Goal: Task Accomplishment & Management: Complete application form

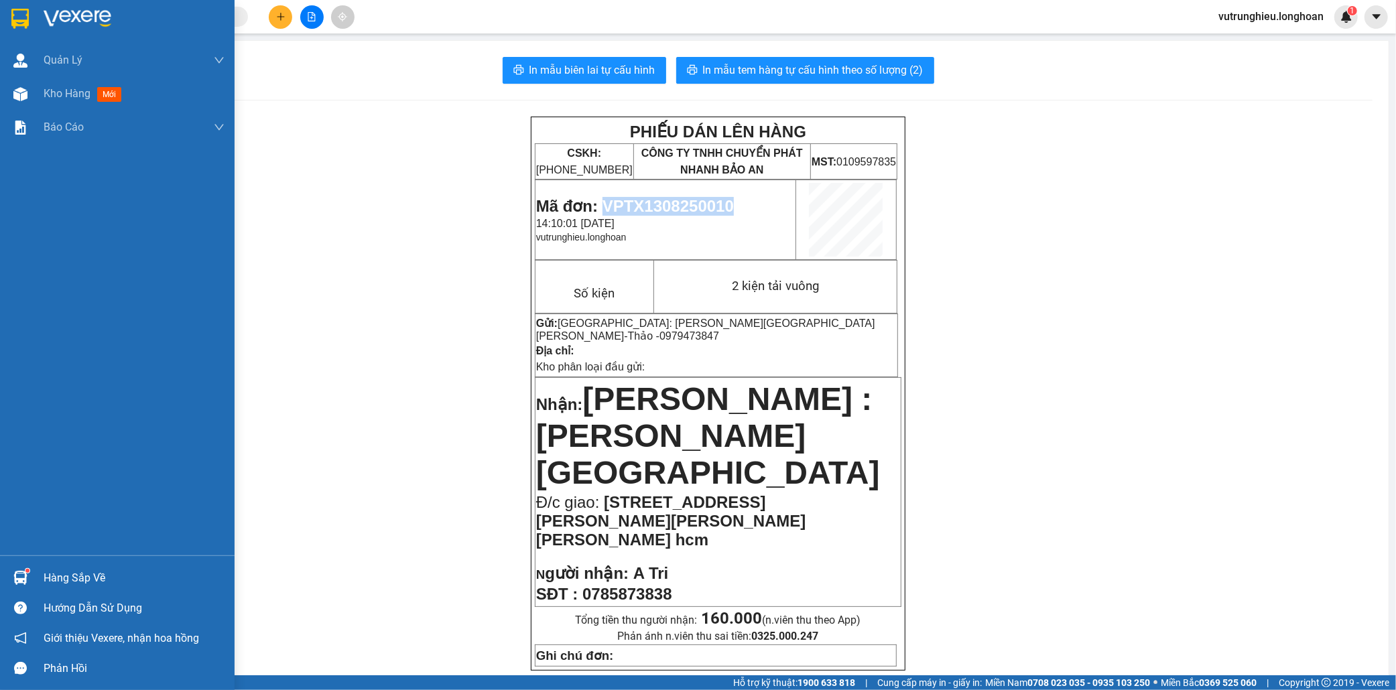
click at [22, 16] on img at bounding box center [19, 19] width 17 height 20
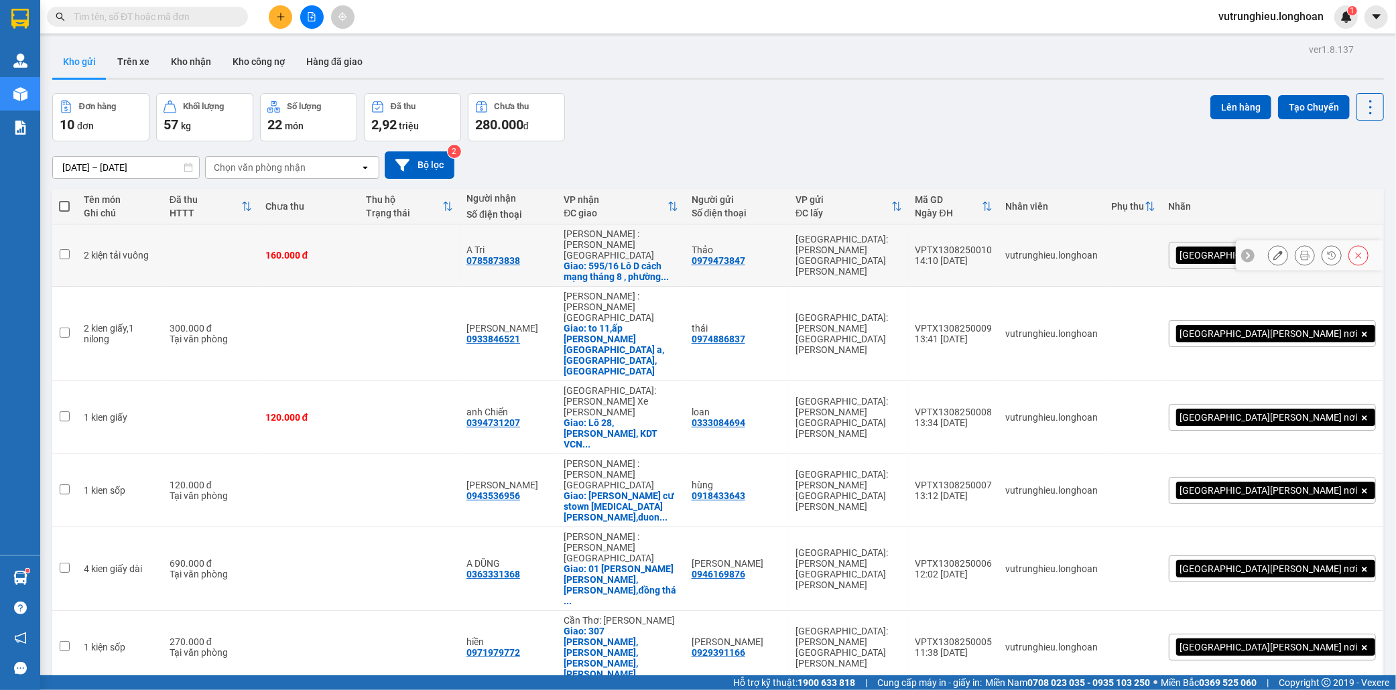
click at [992, 245] on div "VPTX1308250010" at bounding box center [953, 250] width 77 height 11
checkbox input "true"
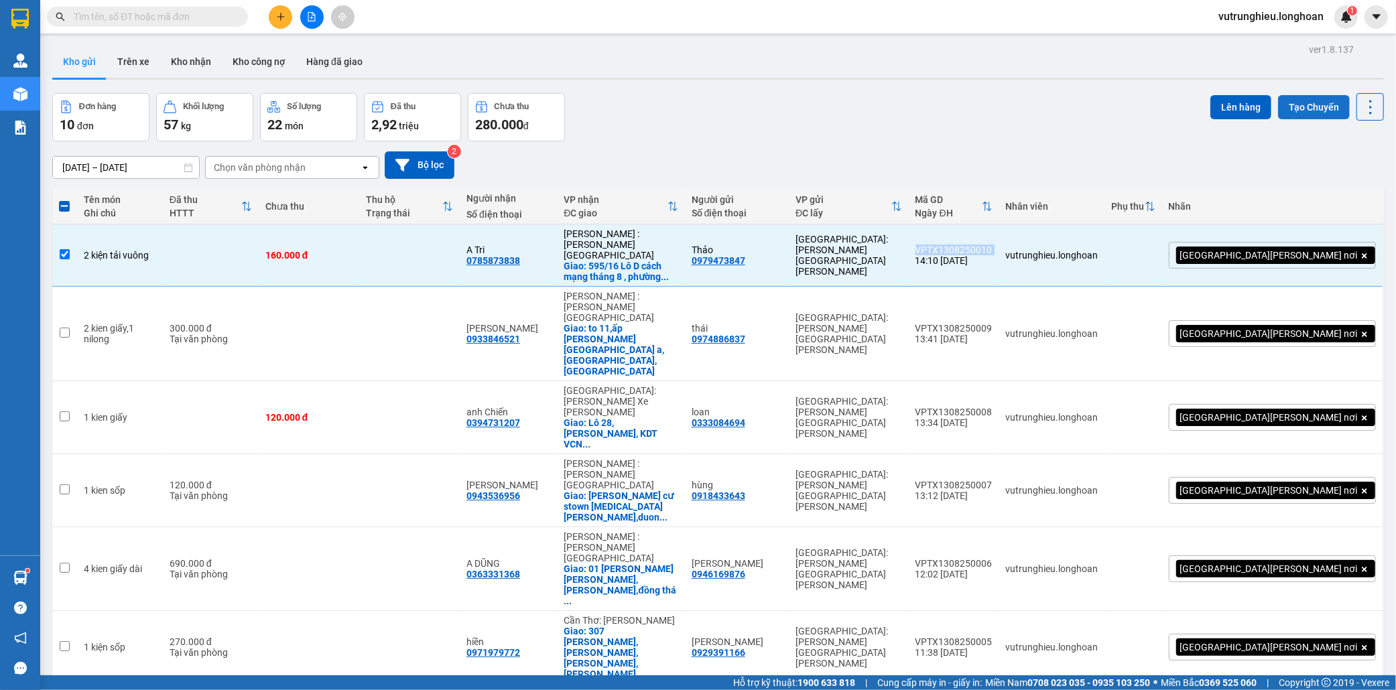
click at [1302, 105] on button "Tạo Chuyến" at bounding box center [1314, 107] width 72 height 24
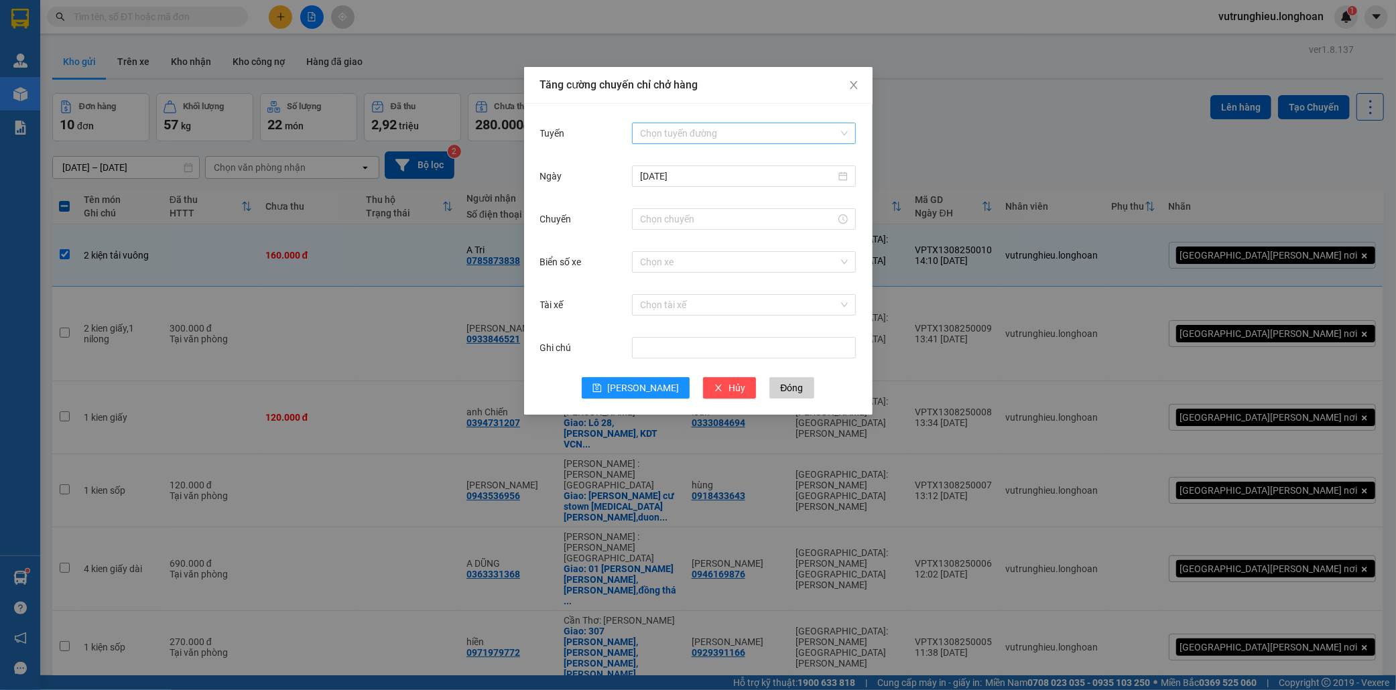
click at [681, 131] on input "Tuyến" at bounding box center [739, 133] width 198 height 20
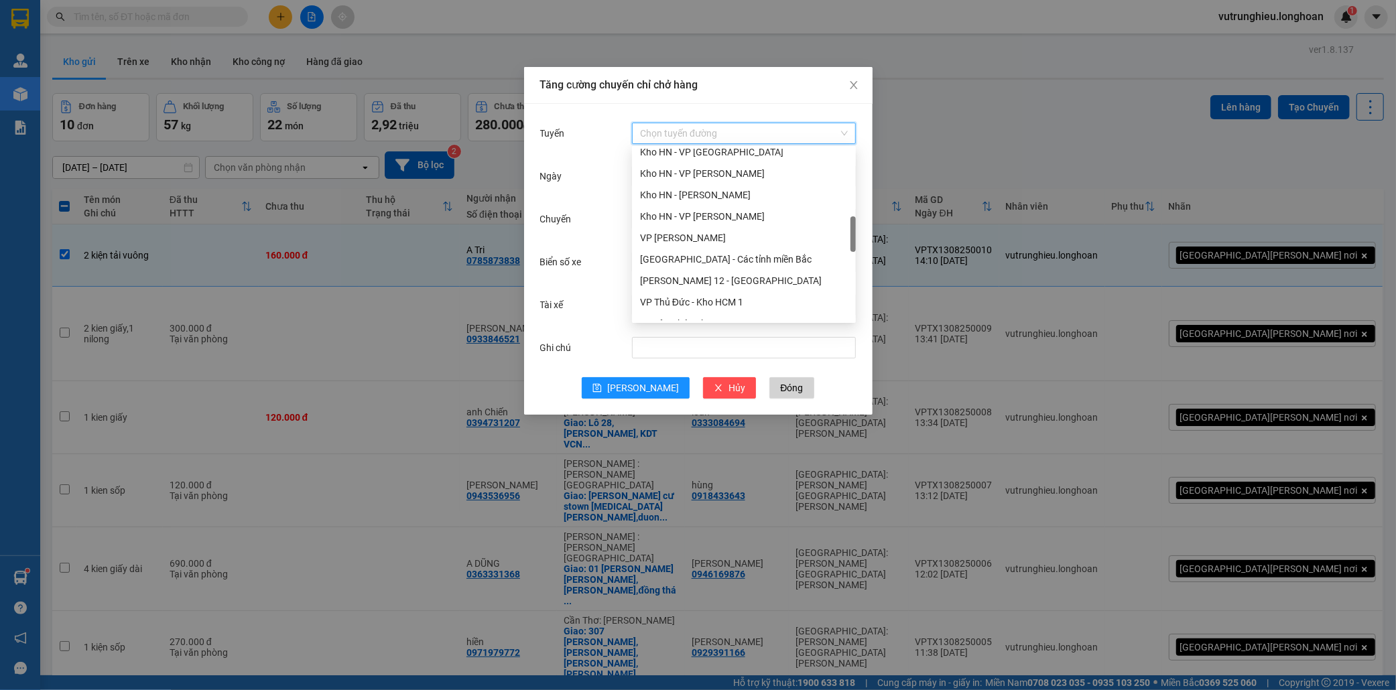
scroll to position [446, 0]
click at [704, 161] on div "VP Thanh Xuân - Kho HN" at bounding box center [744, 163] width 208 height 15
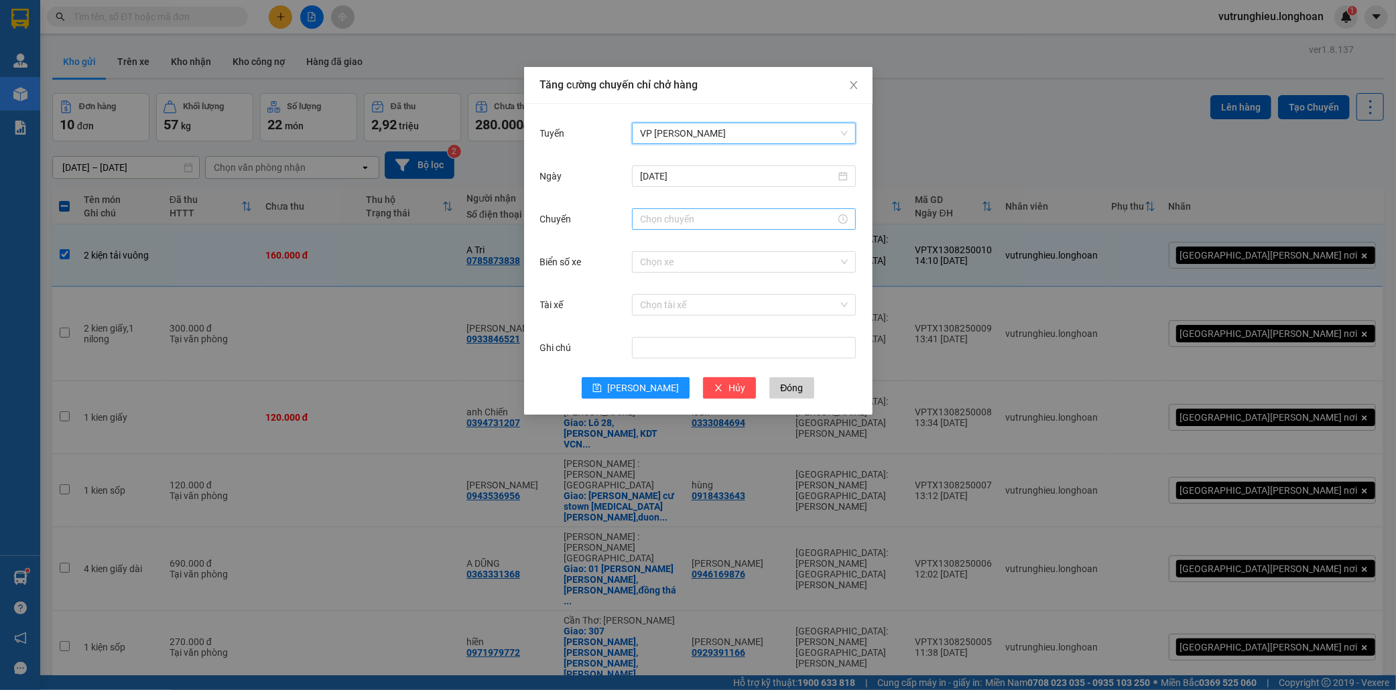
click at [666, 224] on input "Chuyến" at bounding box center [738, 219] width 196 height 15
click at [659, 399] on link "Bây giờ" at bounding box center [655, 400] width 31 height 11
type input "15:15"
click at [663, 262] on input "Biển số xe" at bounding box center [739, 262] width 198 height 20
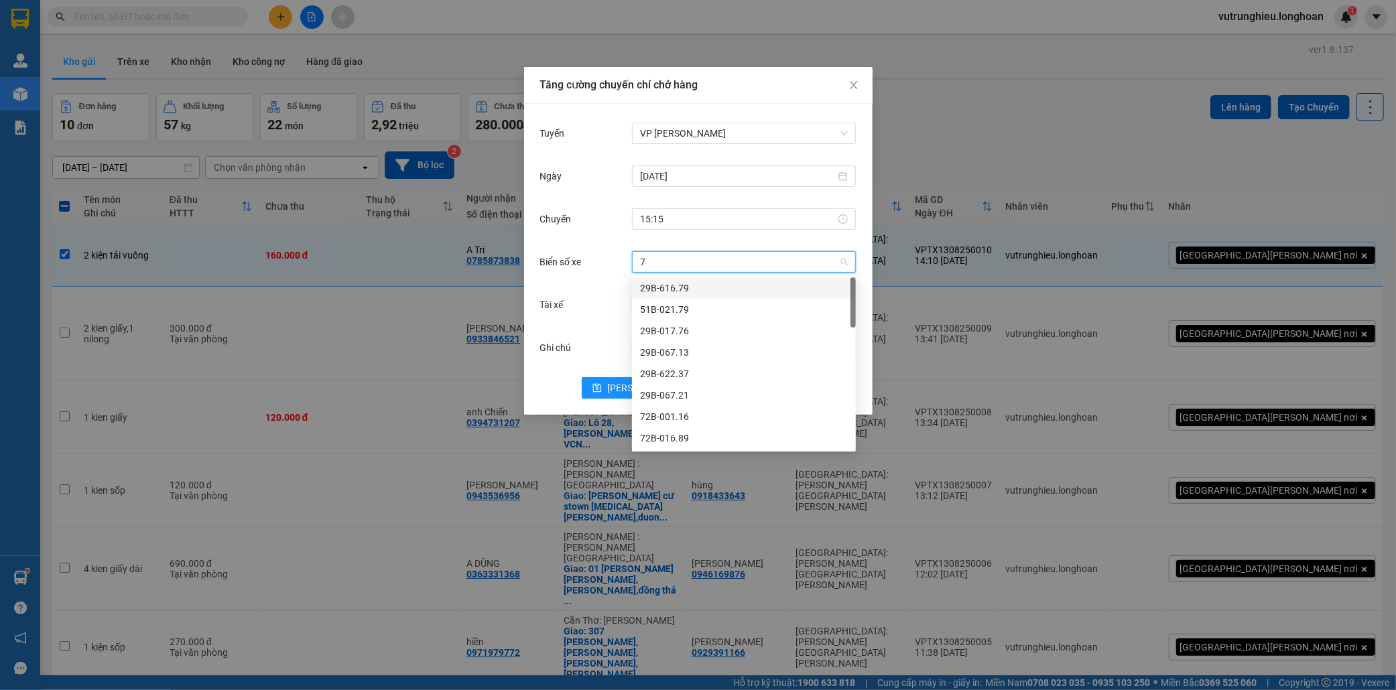
type input "71"
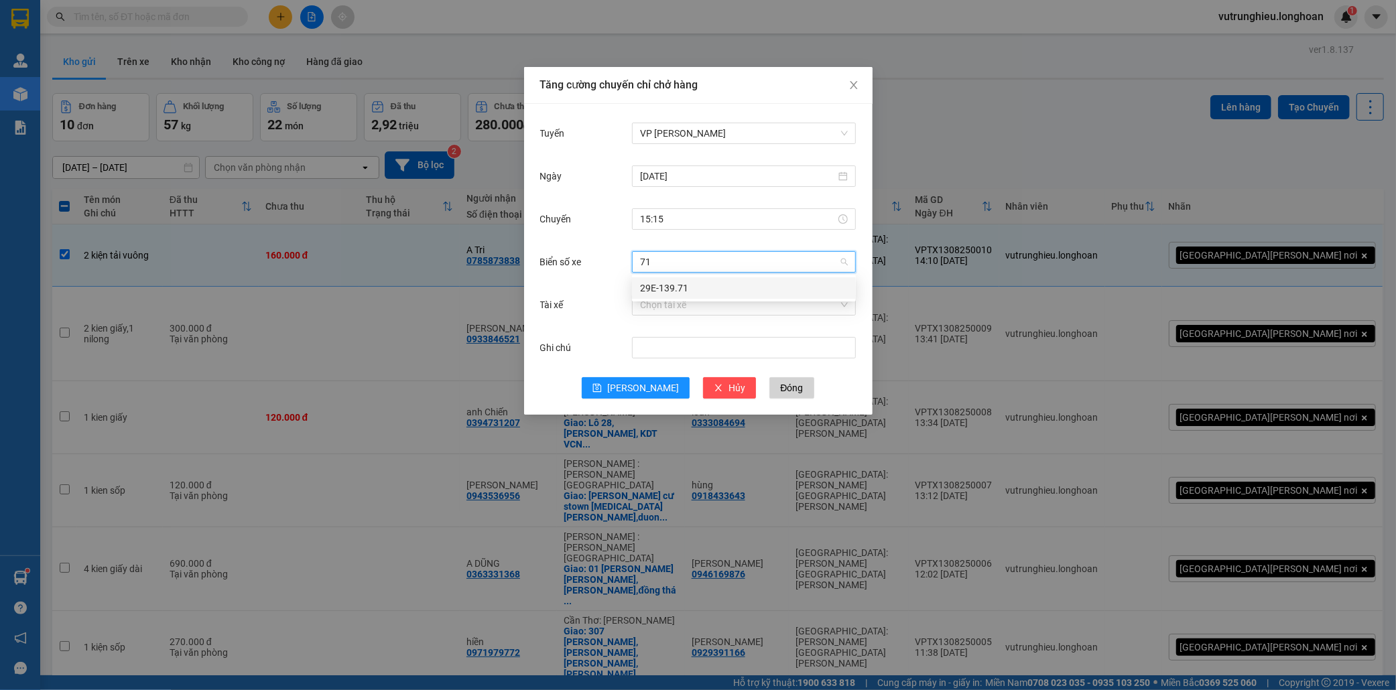
click at [673, 285] on div "29E-139.71" at bounding box center [744, 288] width 208 height 15
click at [674, 302] on input "Tài xế" at bounding box center [739, 305] width 198 height 20
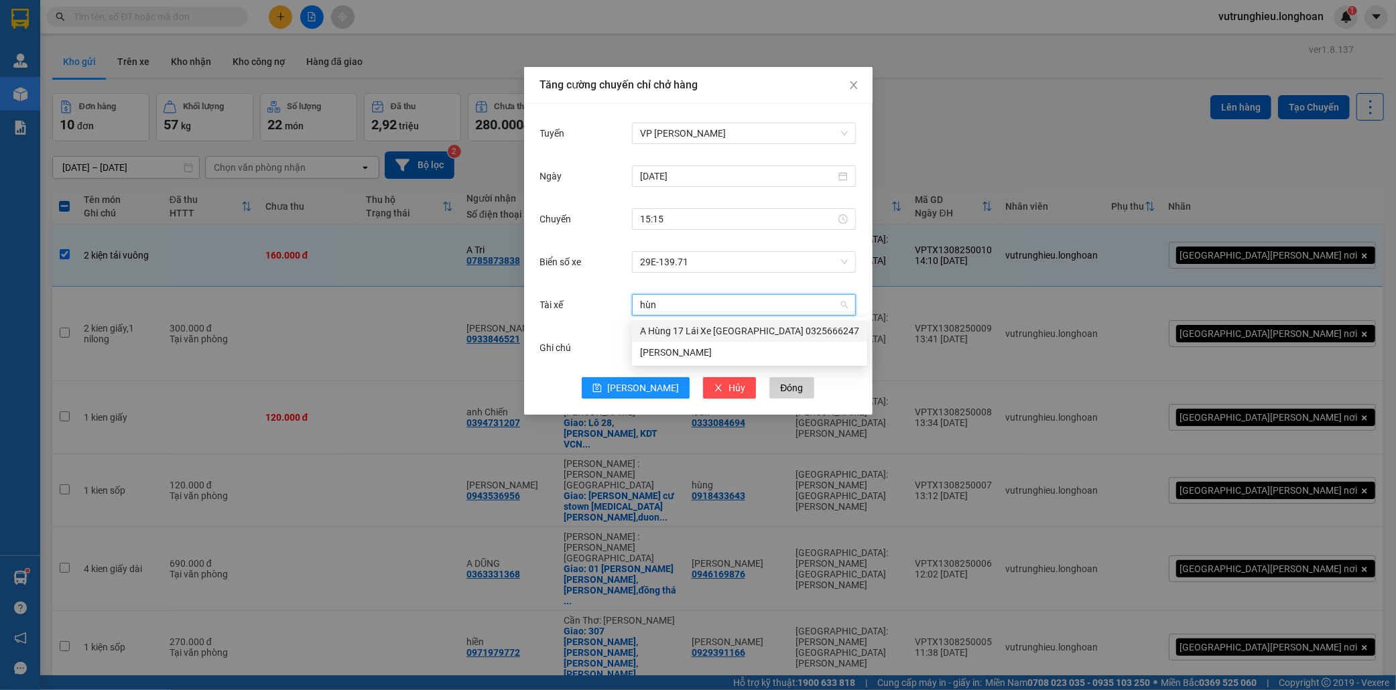
type input "hùng"
click at [679, 329] on div "A Hùng 17 Lái Xe Hà Nội 0325666247" at bounding box center [749, 331] width 219 height 15
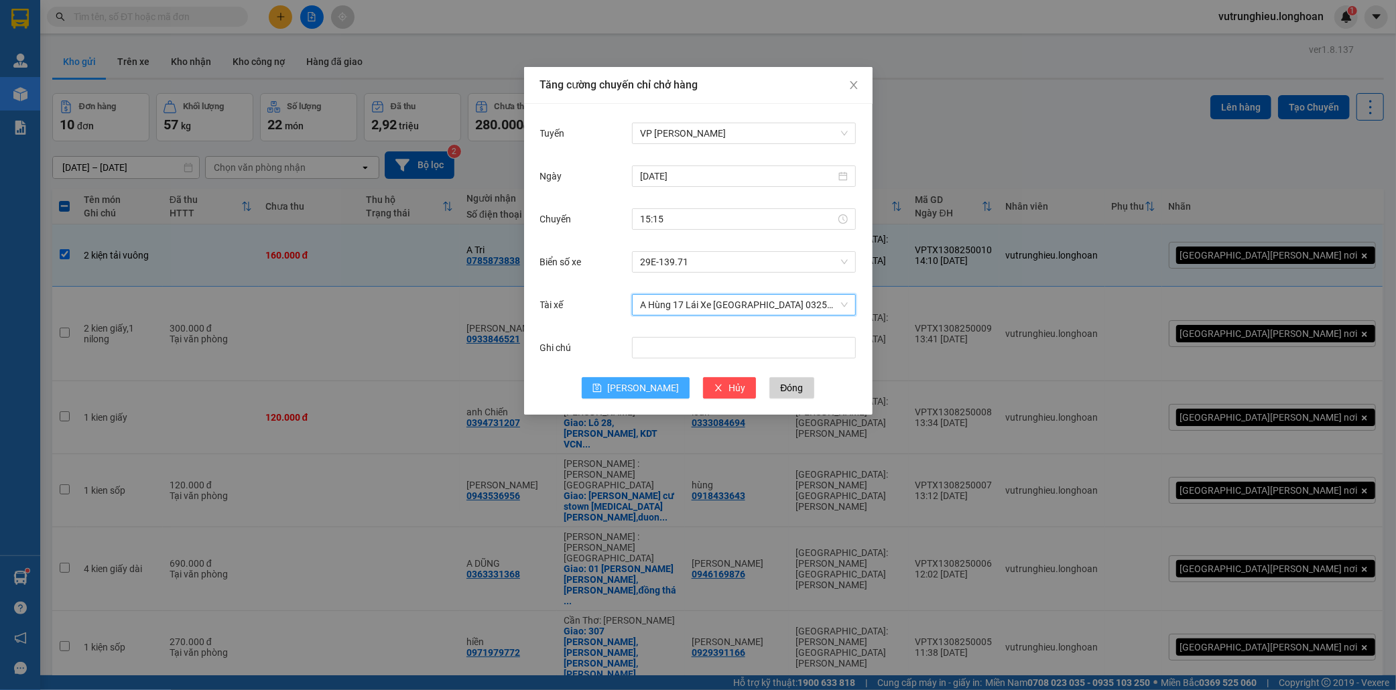
click at [645, 387] on span "Lưu" at bounding box center [643, 388] width 72 height 15
click at [858, 88] on icon "close" at bounding box center [853, 85] width 11 height 11
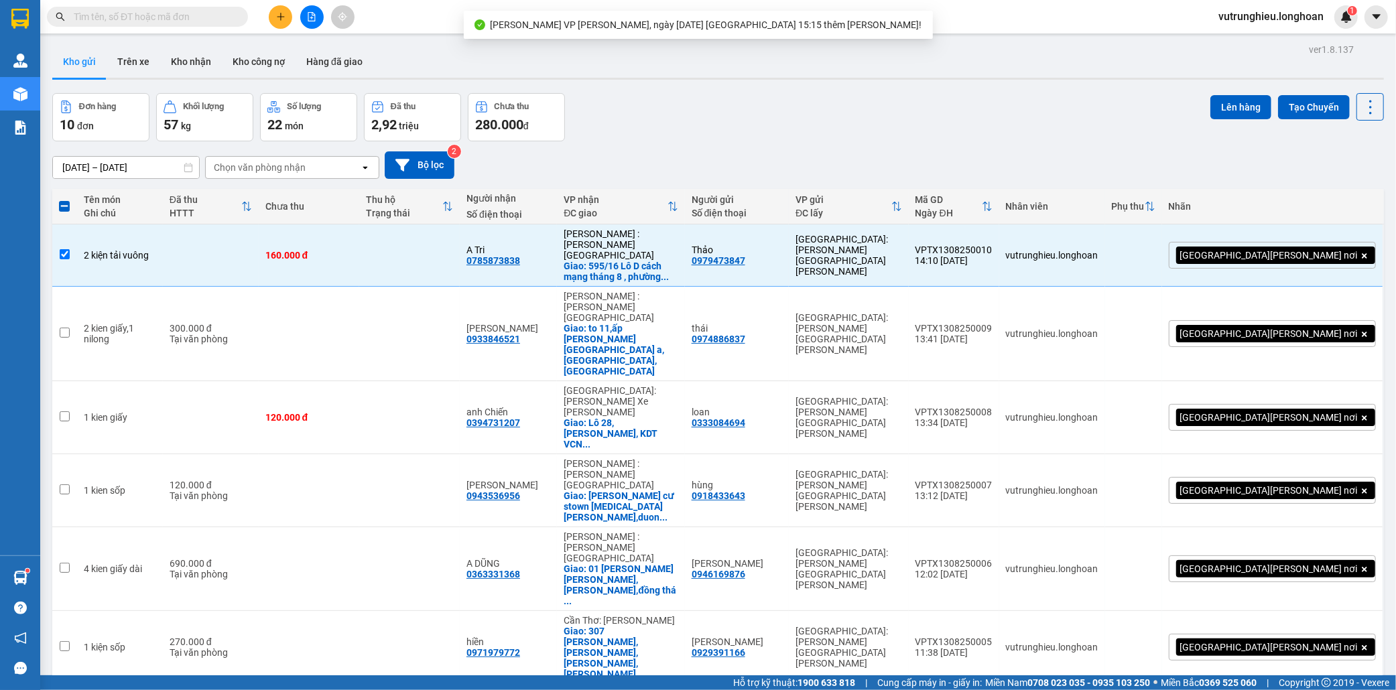
click at [64, 211] on span at bounding box center [64, 206] width 11 height 11
click at [64, 200] on input "checkbox" at bounding box center [64, 200] width 0 height 0
checkbox input "true"
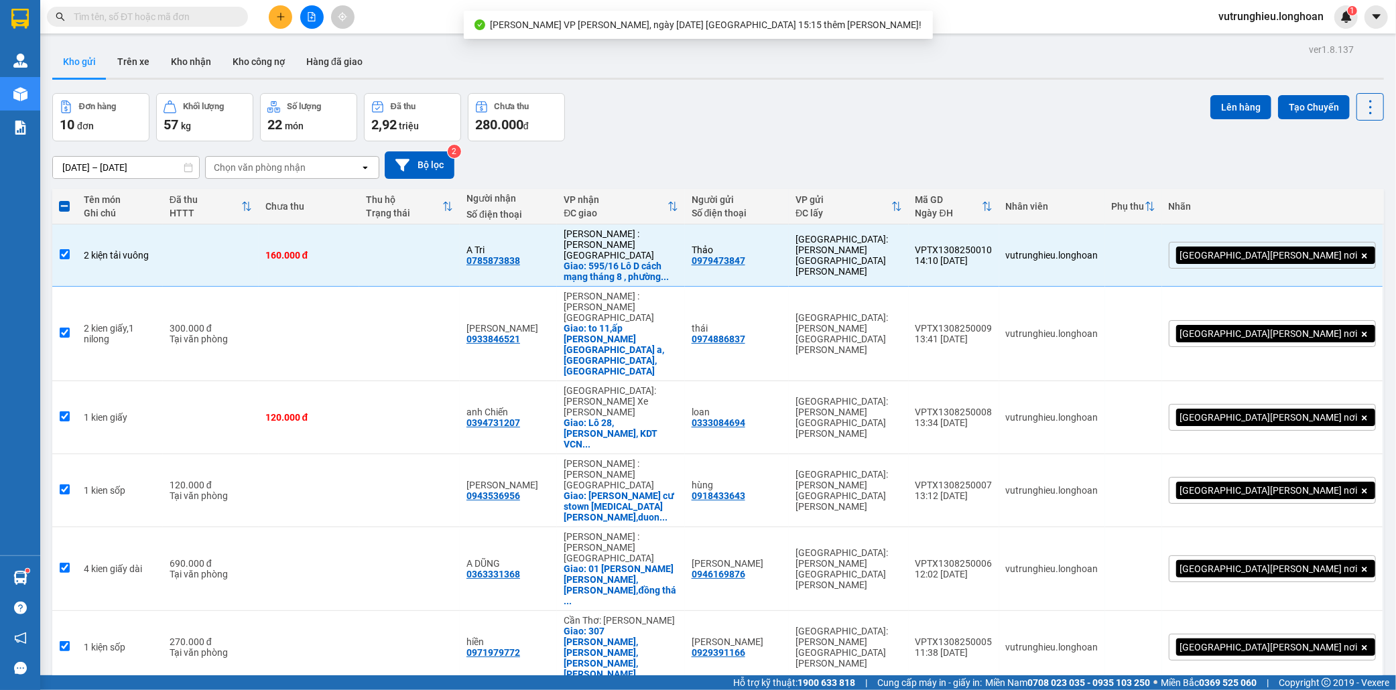
checkbox input "true"
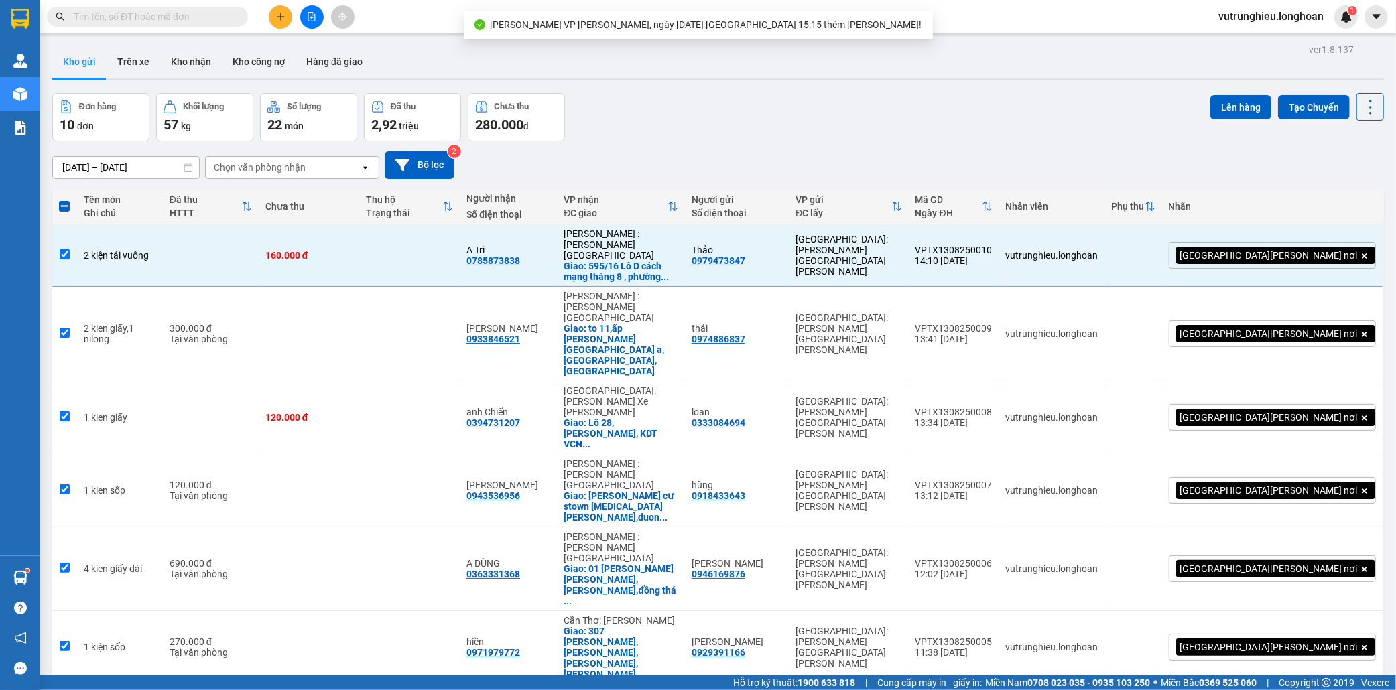
checkbox input "true"
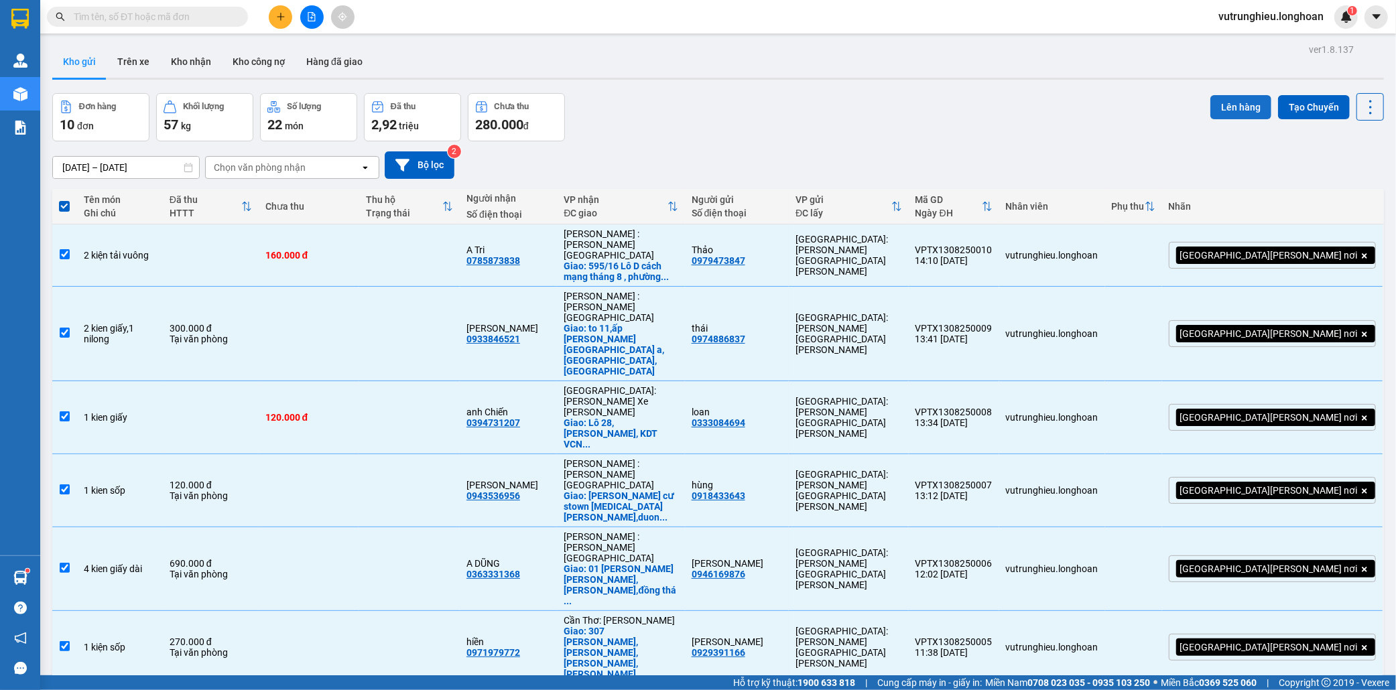
click at [1217, 109] on button "Lên hàng" at bounding box center [1240, 107] width 61 height 24
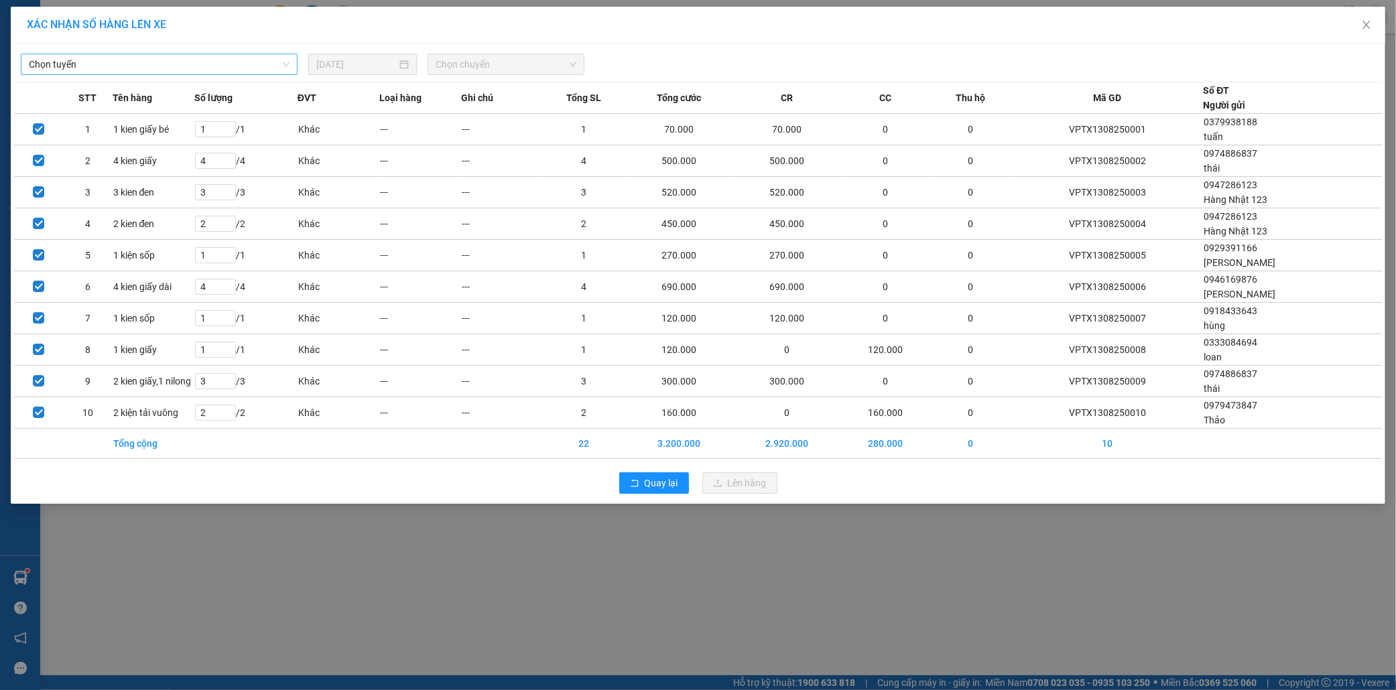
click at [178, 65] on span "Chọn tuyến" at bounding box center [159, 64] width 261 height 20
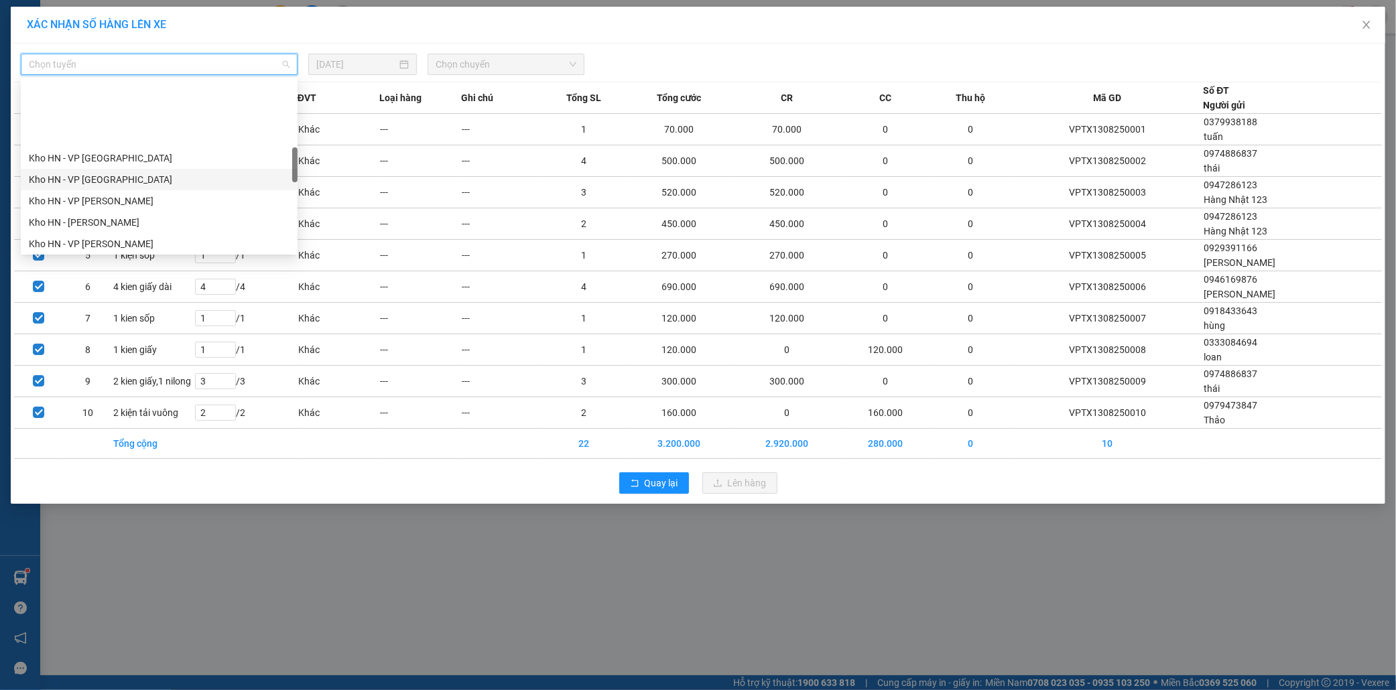
scroll to position [372, 0]
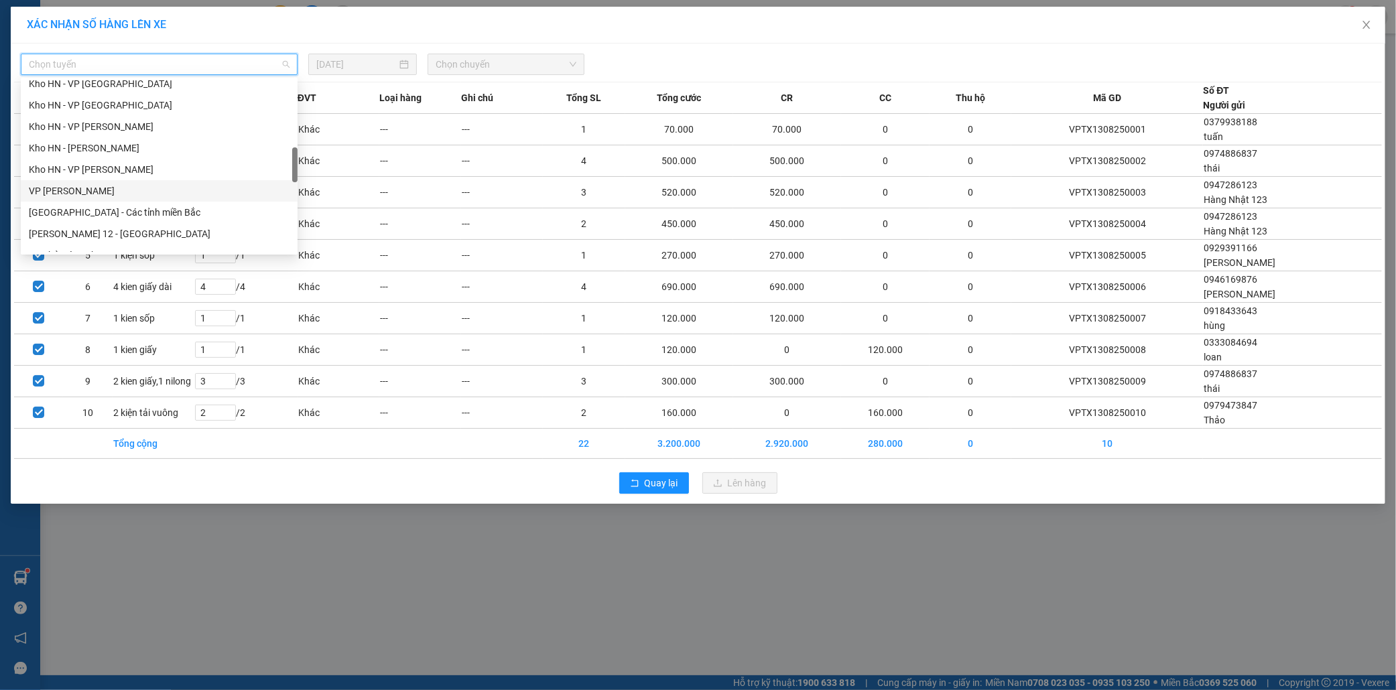
click at [124, 190] on div "VP Thanh Xuân - Kho HN" at bounding box center [159, 191] width 261 height 15
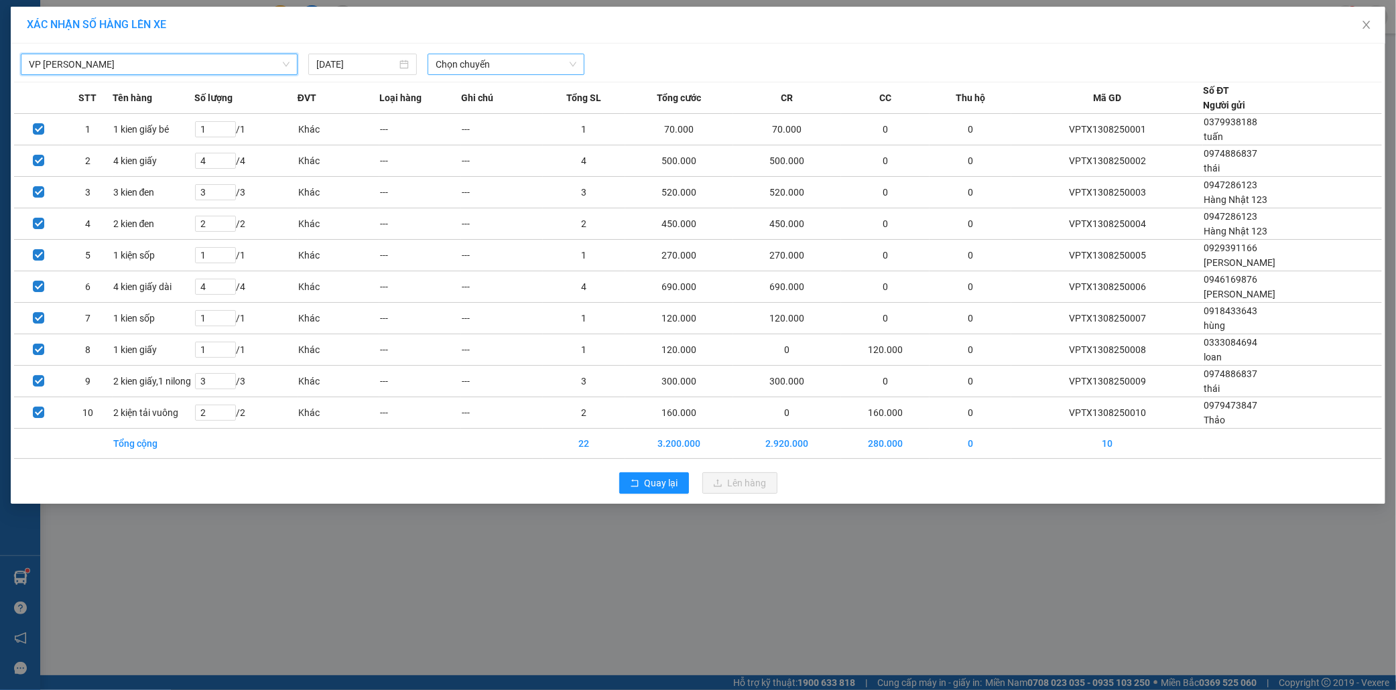
click at [470, 62] on span "Chọn chuyến" at bounding box center [506, 64] width 141 height 20
click at [480, 109] on div "15:15 (TC) - 29E-139.71" at bounding box center [488, 112] width 105 height 15
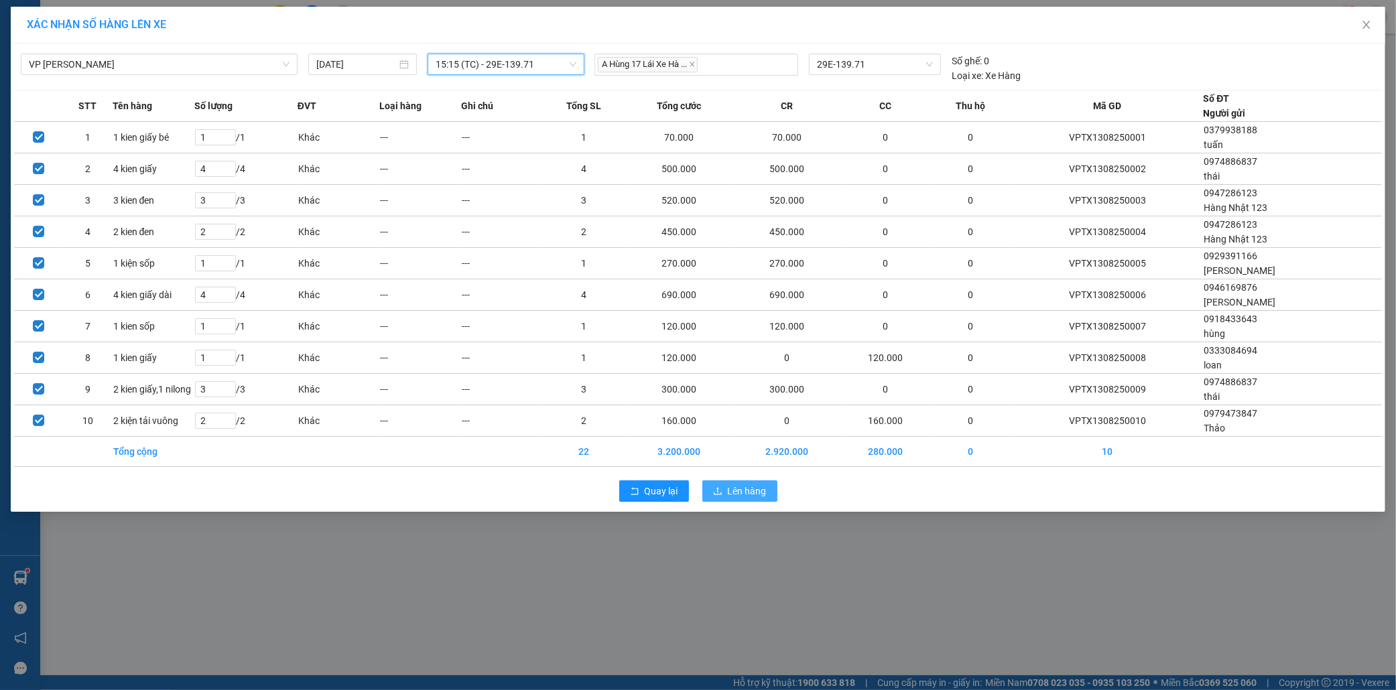
click at [755, 490] on span "Lên hàng" at bounding box center [747, 491] width 39 height 15
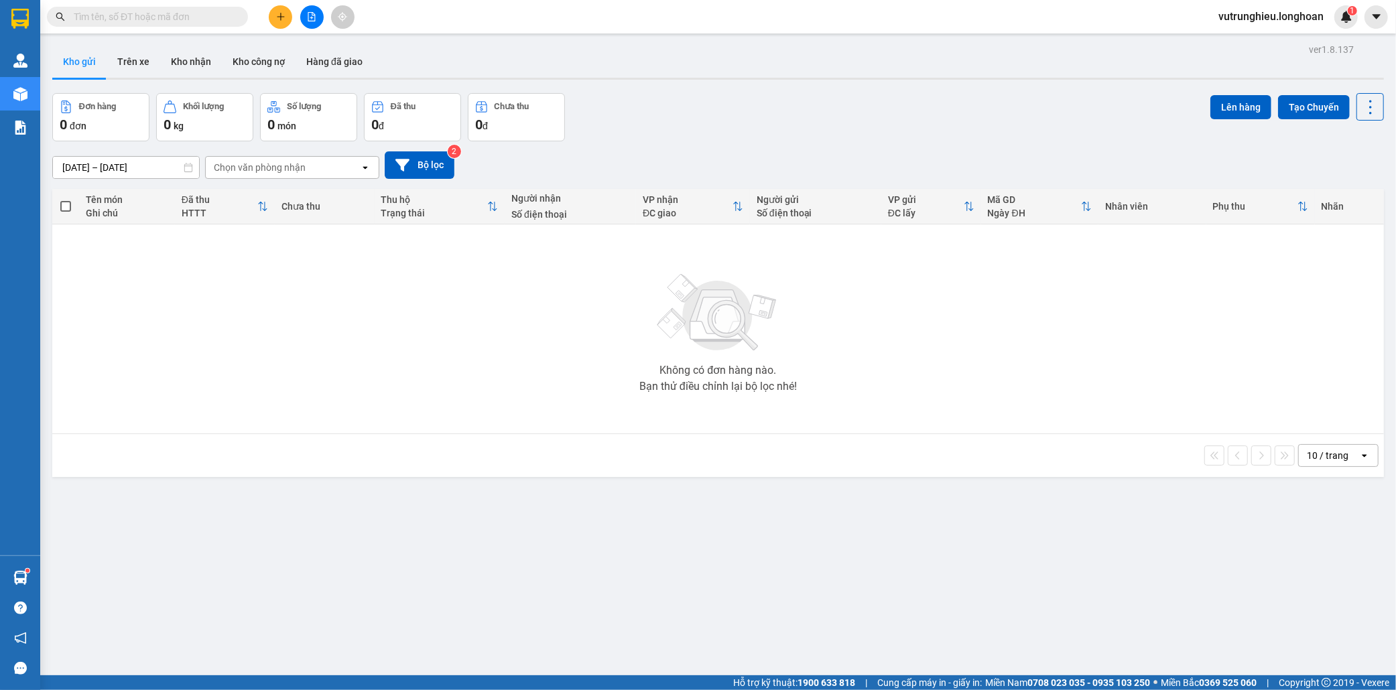
click at [312, 17] on icon "file-add" at bounding box center [311, 16] width 7 height 9
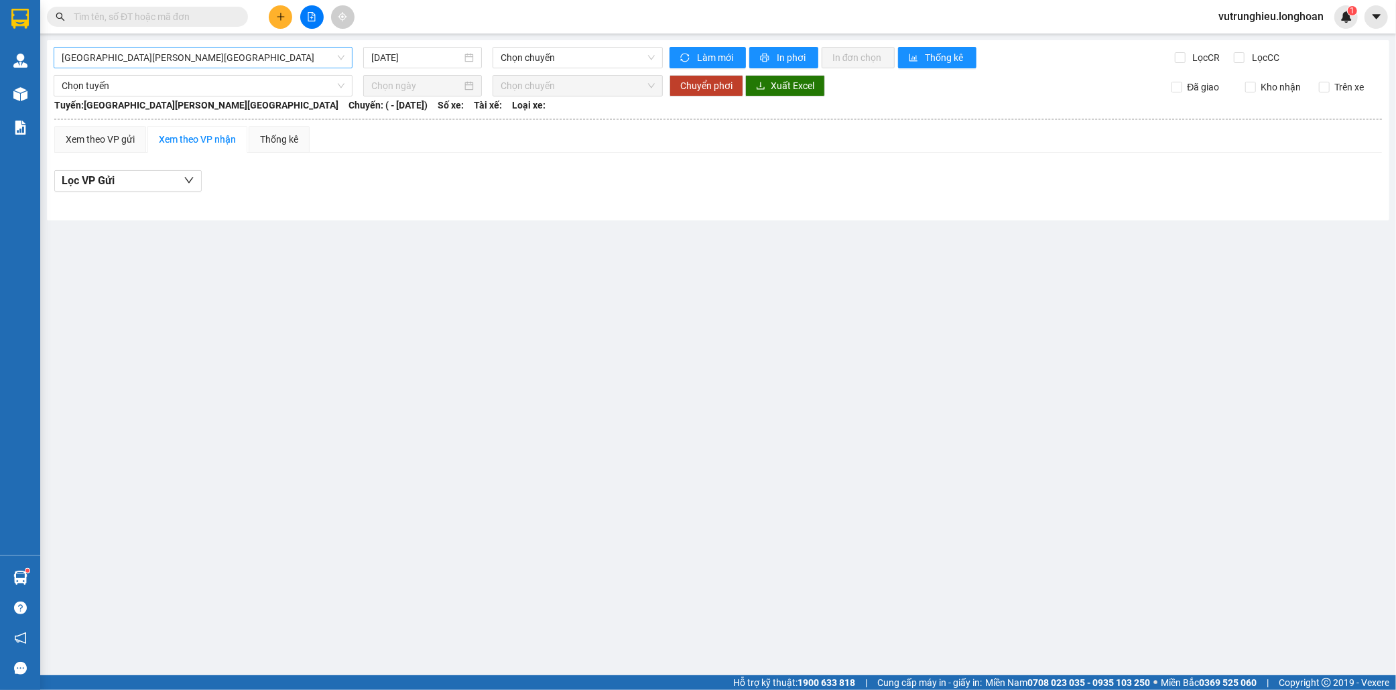
click at [251, 59] on span "Hải Phòng - Hà Nội" at bounding box center [203, 58] width 283 height 20
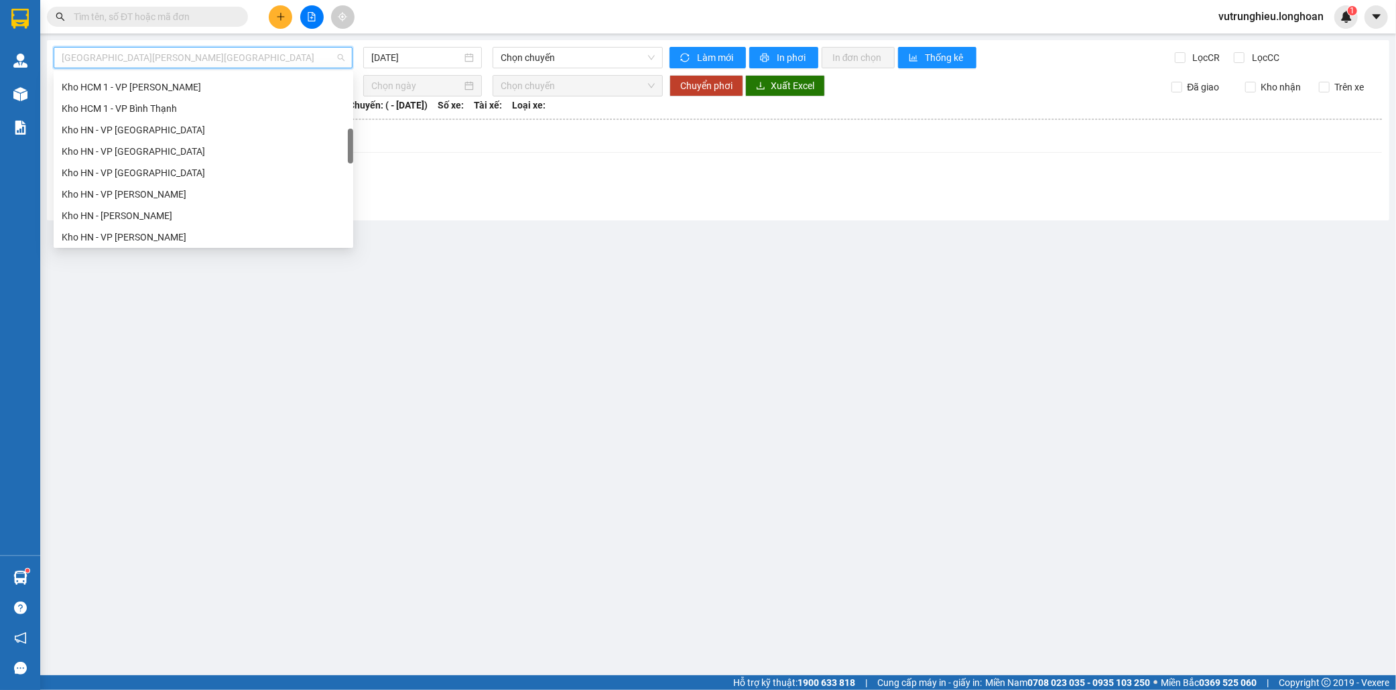
scroll to position [372, 0]
click at [135, 182] on div "VP Thanh Xuân - Kho HN" at bounding box center [203, 184] width 283 height 15
type input "13/08/2025"
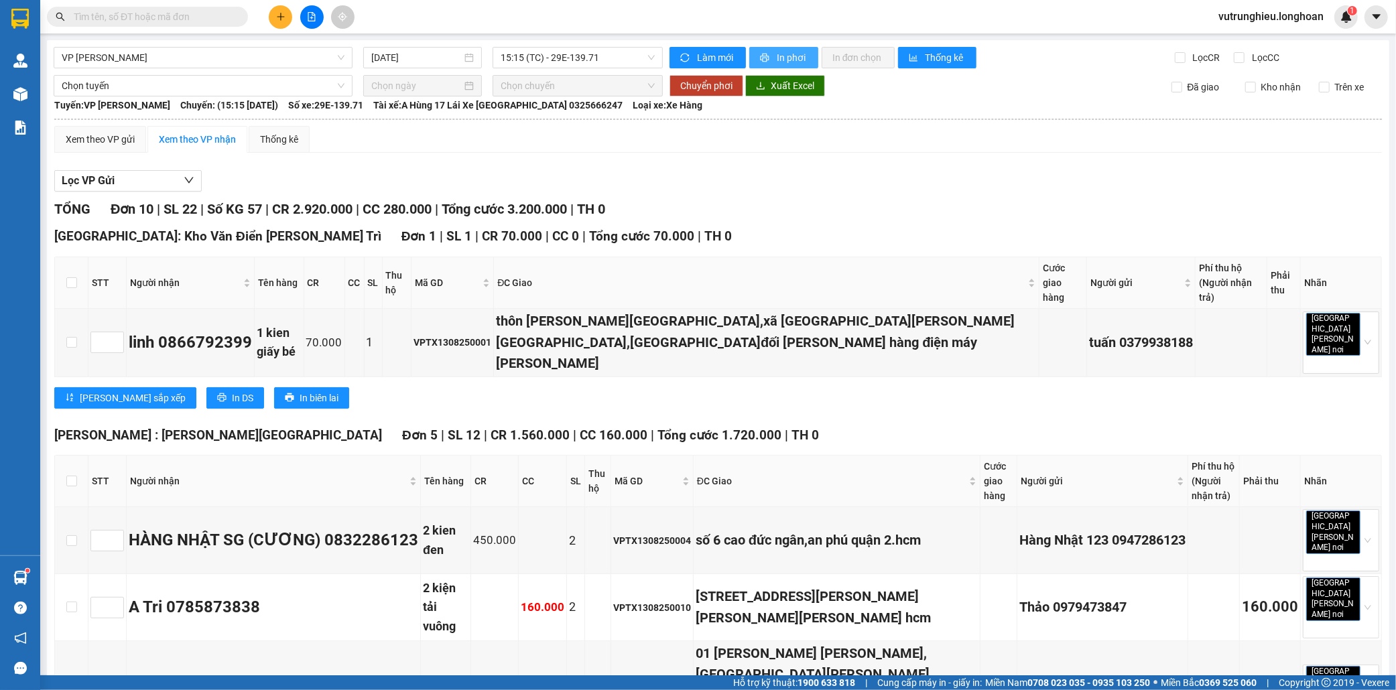
click at [788, 54] on span "In phơi" at bounding box center [792, 57] width 31 height 15
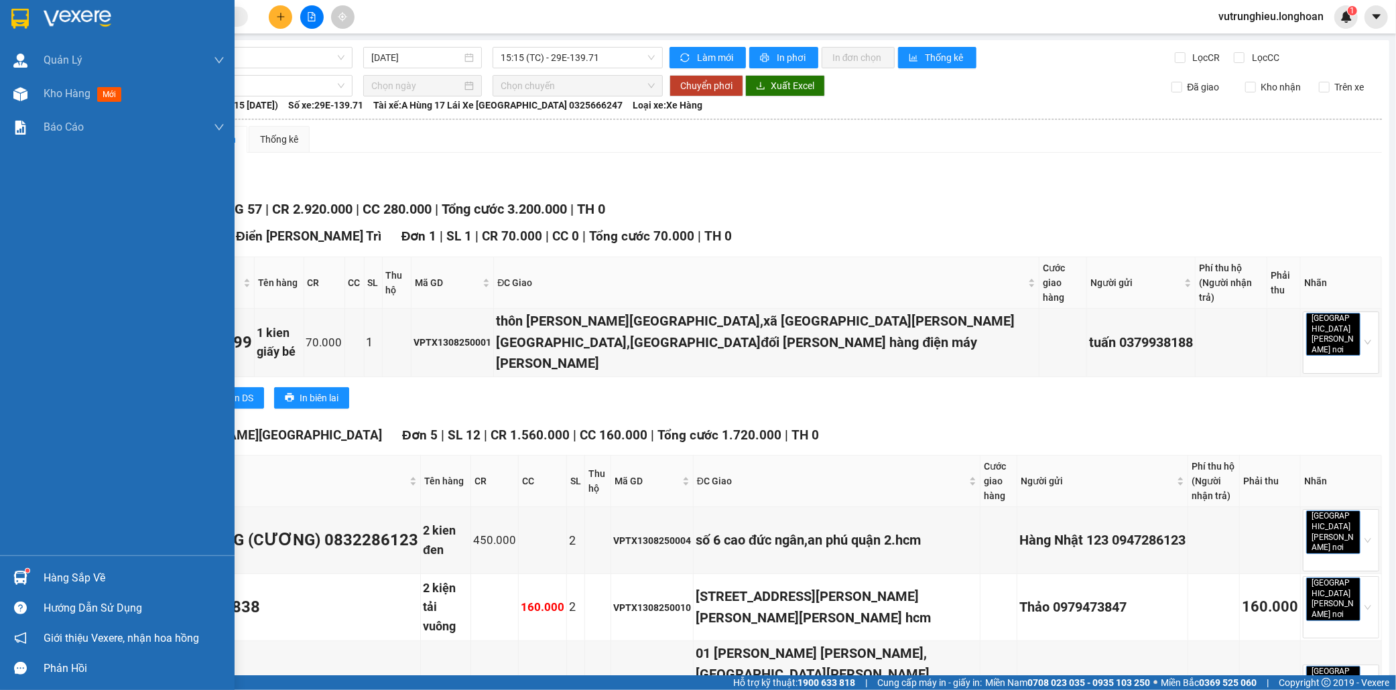
click at [18, 16] on img at bounding box center [19, 19] width 17 height 20
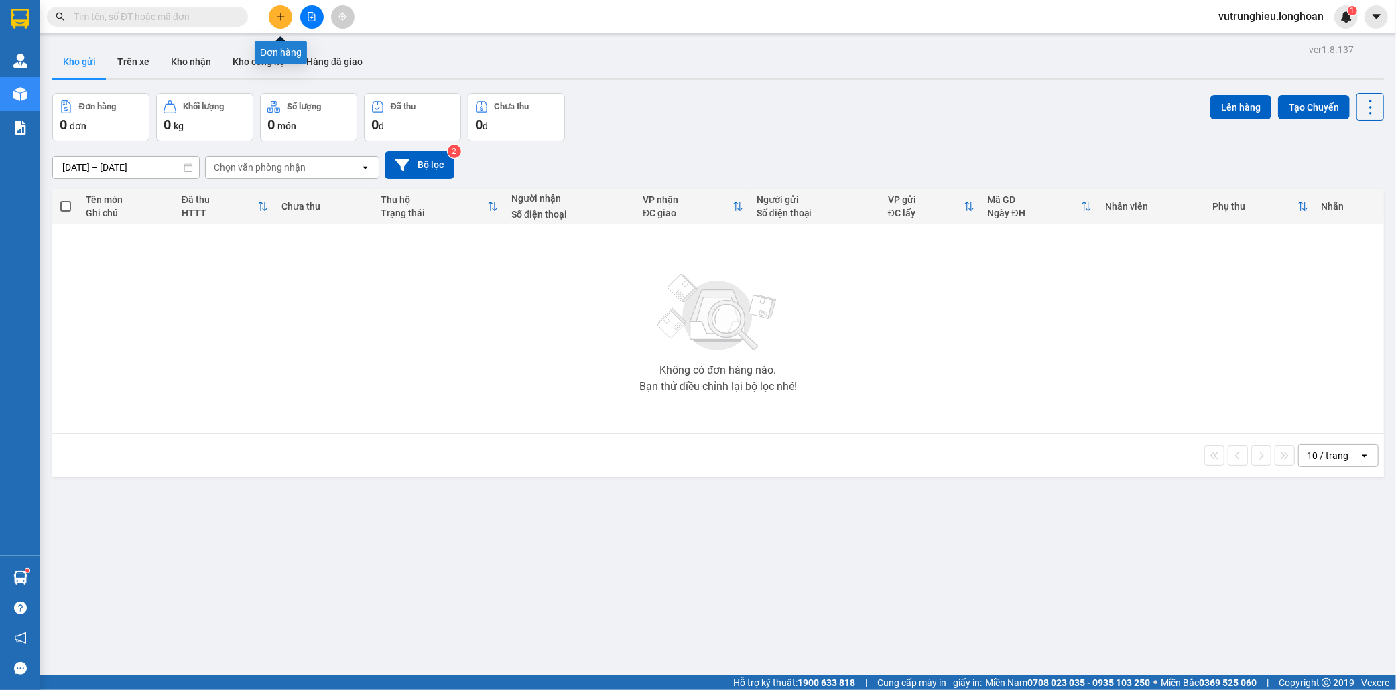
click at [277, 13] on icon "plus" at bounding box center [280, 16] width 9 height 9
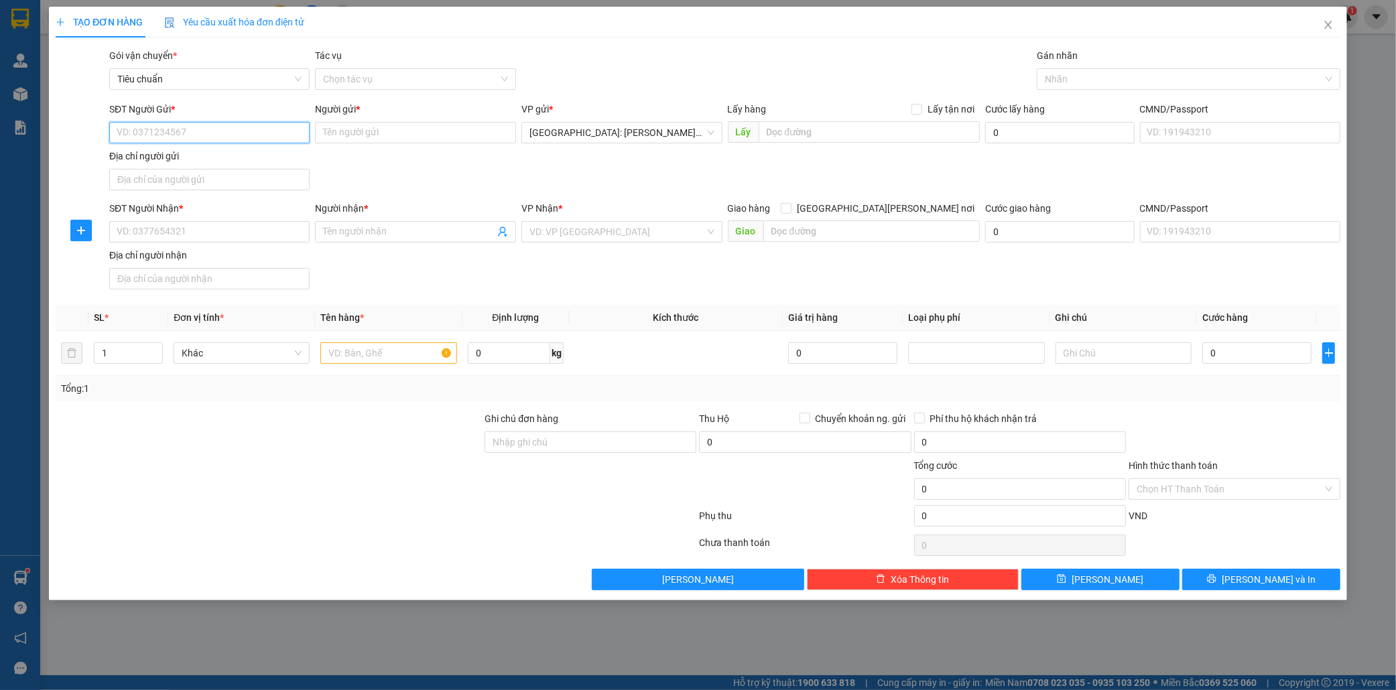
click at [199, 135] on input "SĐT Người Gửi *" at bounding box center [209, 132] width 201 height 21
click at [340, 356] on input "text" at bounding box center [388, 352] width 136 height 21
type input "1 bao tải xanh"
click at [193, 134] on input "SĐT Người Gửi *" at bounding box center [209, 132] width 201 height 21
click at [198, 122] on input "SĐT Người Gửi *" at bounding box center [209, 132] width 201 height 21
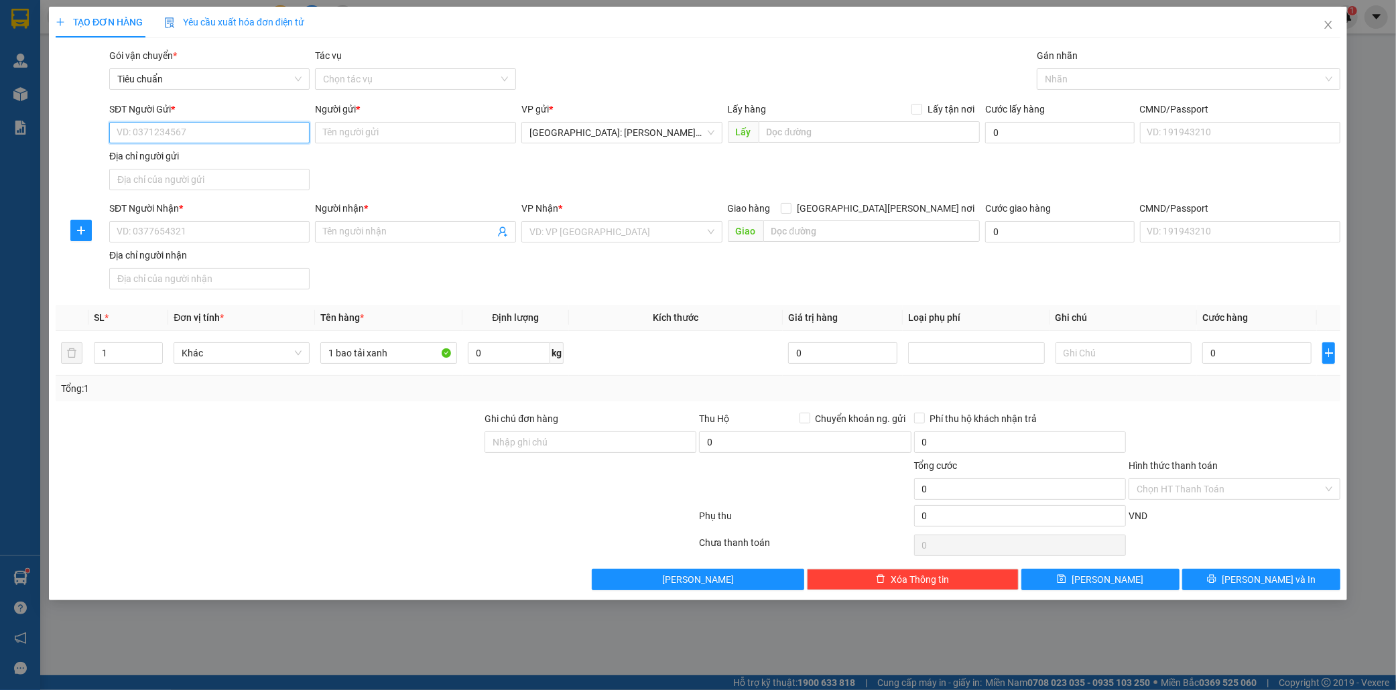
click at [201, 133] on input "SĐT Người Gửi *" at bounding box center [209, 132] width 201 height 21
type input "0975295186"
click at [202, 155] on div "0975295186 - CHỊ HÀ" at bounding box center [209, 159] width 185 height 15
type input "CHỊ [PERSON_NAME]"
type input "0975295186"
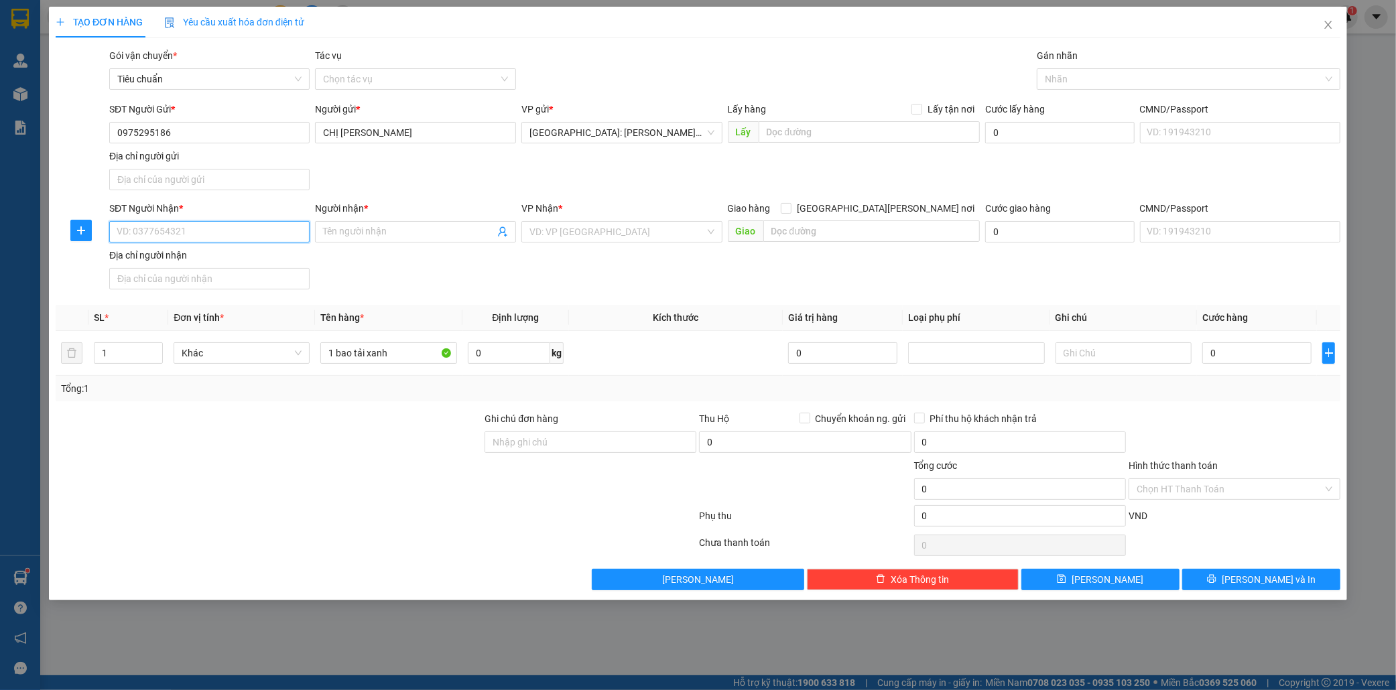
click at [181, 232] on input "SĐT Người Nhận *" at bounding box center [209, 231] width 201 height 21
click at [188, 297] on div "0384421650 - doãn" at bounding box center [209, 302] width 185 height 15
type input "0384421650"
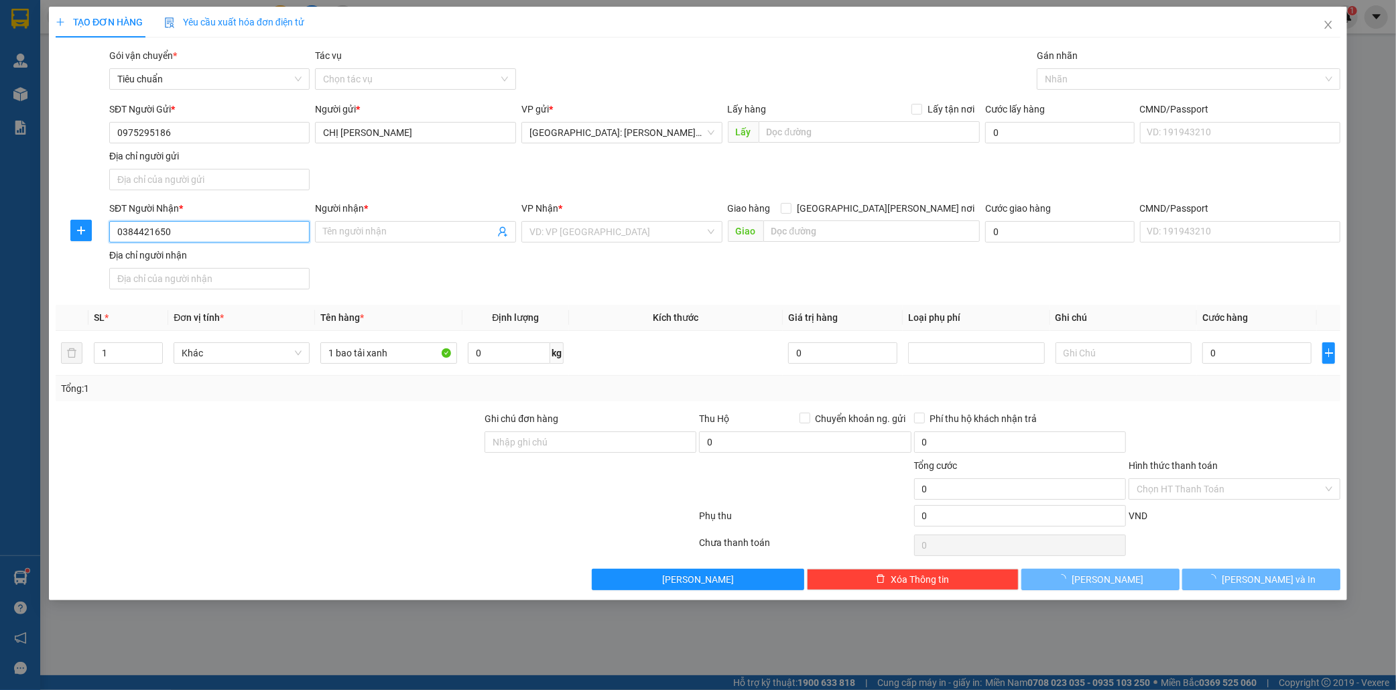
type input "doãn"
checkbox input "true"
type input "aeon thuận an bình dương"
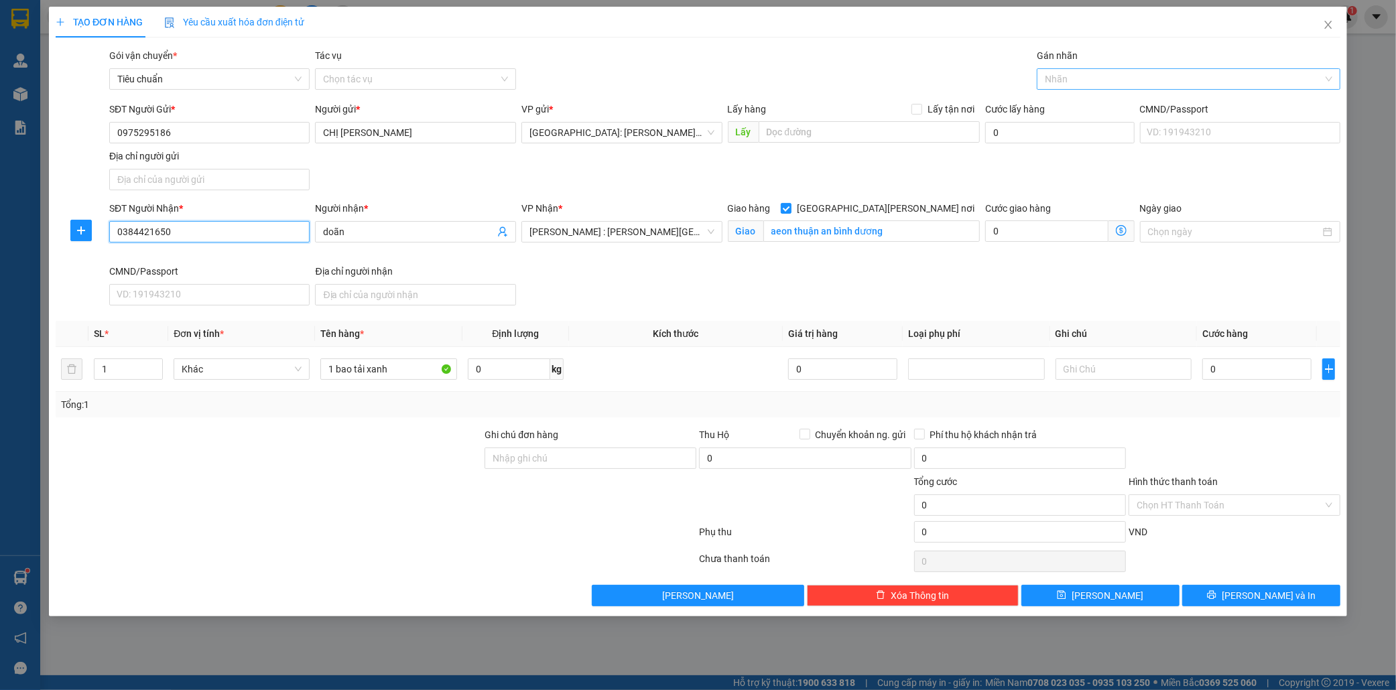
click at [1067, 80] on div at bounding box center [1181, 79] width 283 height 16
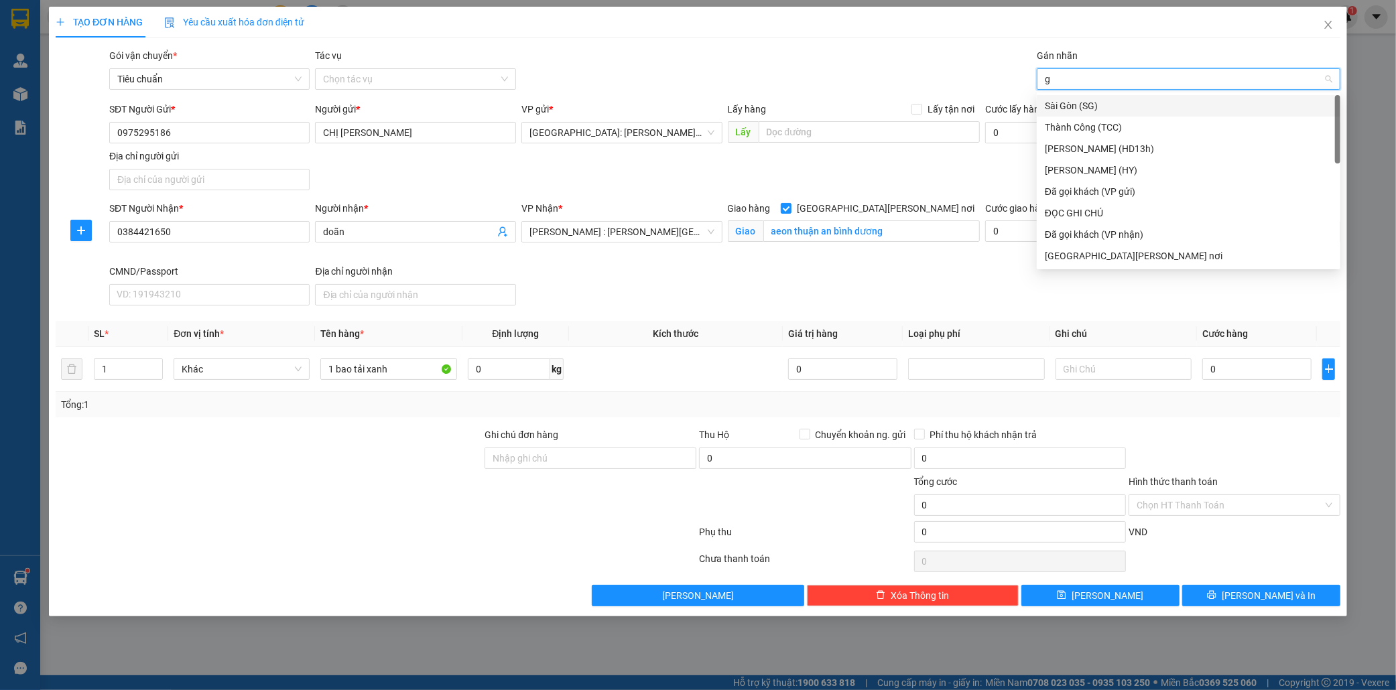
type input "gi"
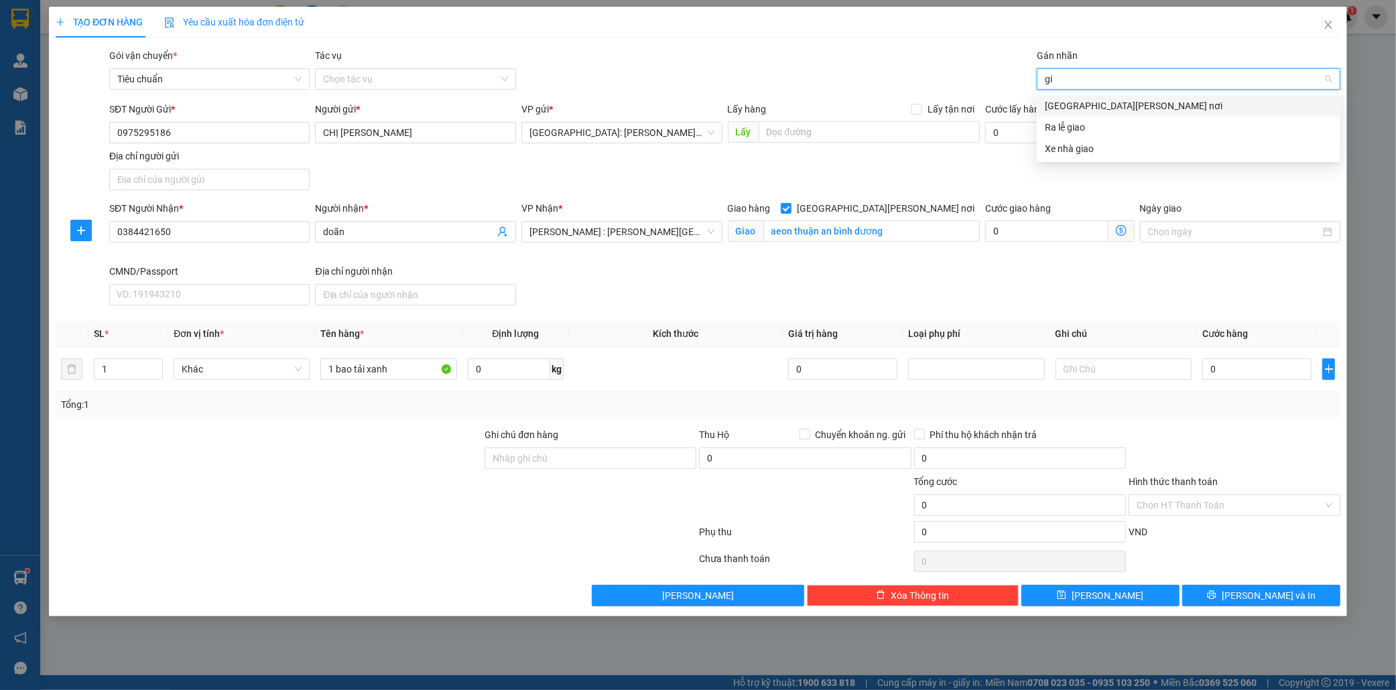
click at [1081, 102] on div "[GEOGRAPHIC_DATA] tận nơi" at bounding box center [1188, 105] width 287 height 15
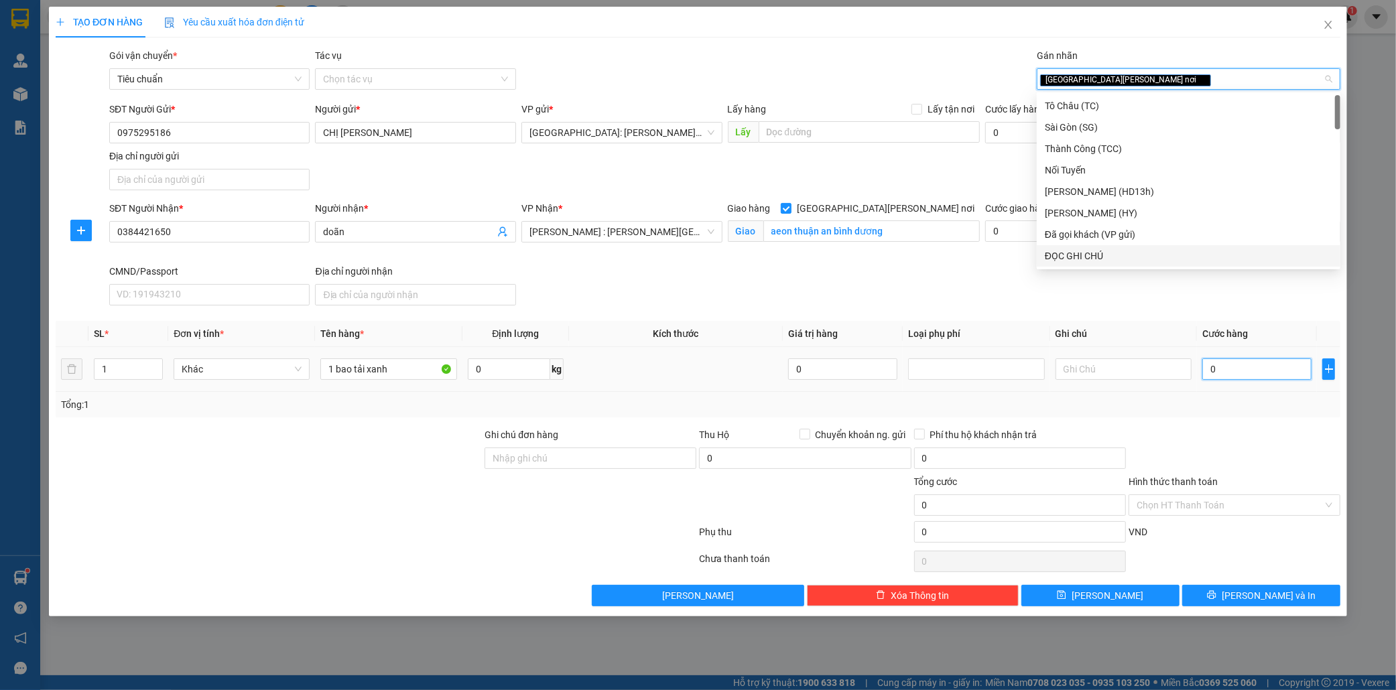
click at [1231, 373] on input "0" at bounding box center [1256, 368] width 109 height 21
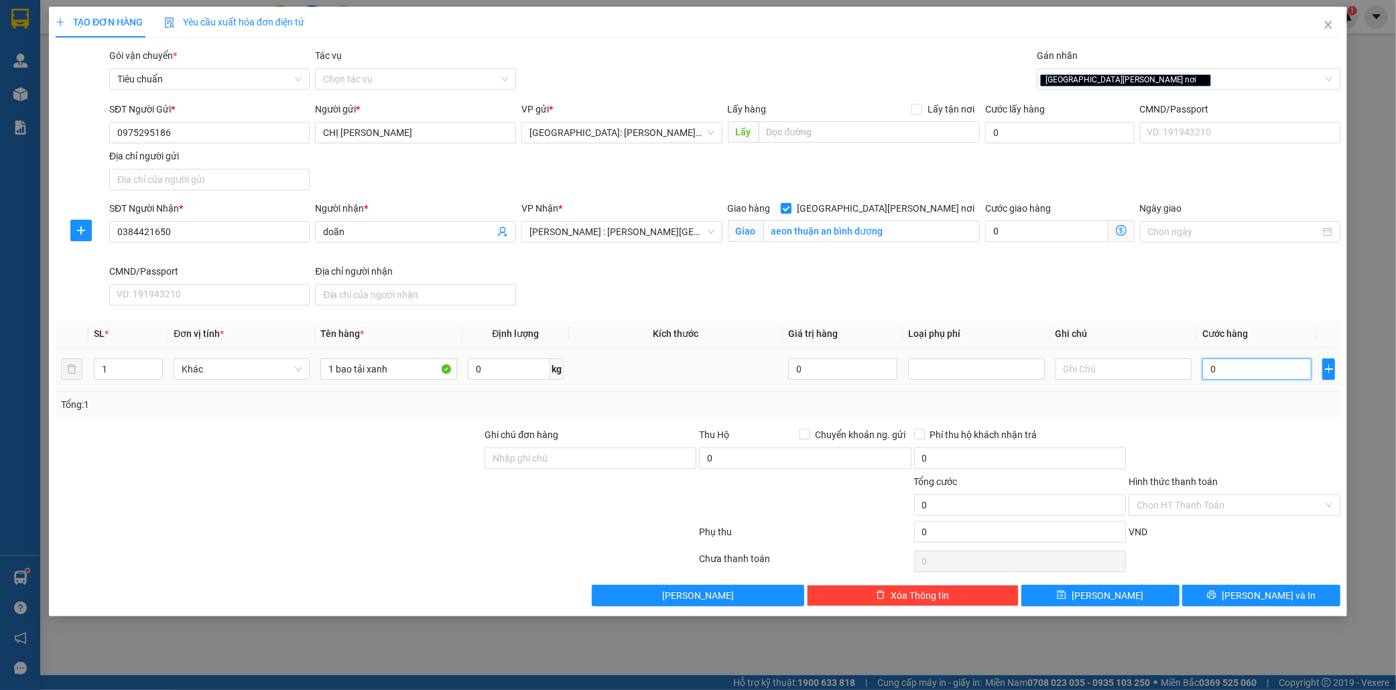
type input "1"
type input "13"
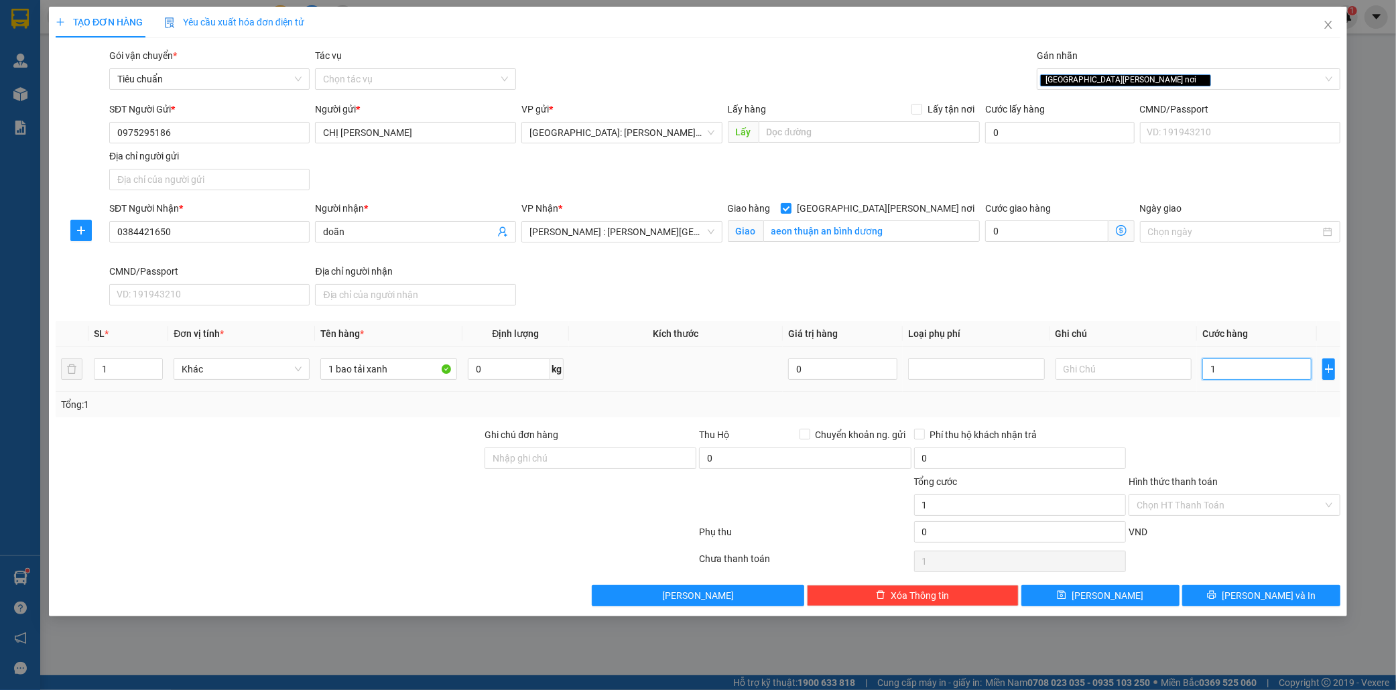
type input "13"
type input "130"
type input "1.300"
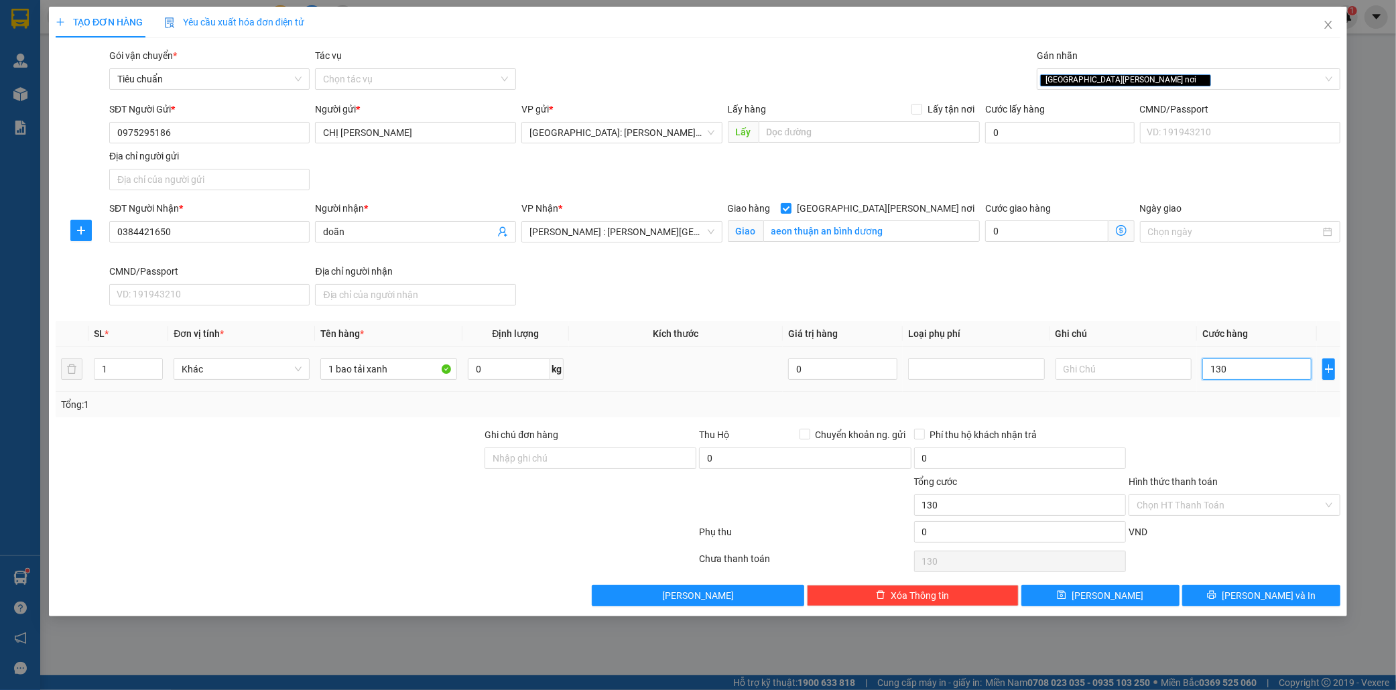
type input "1.300"
type input "13.000"
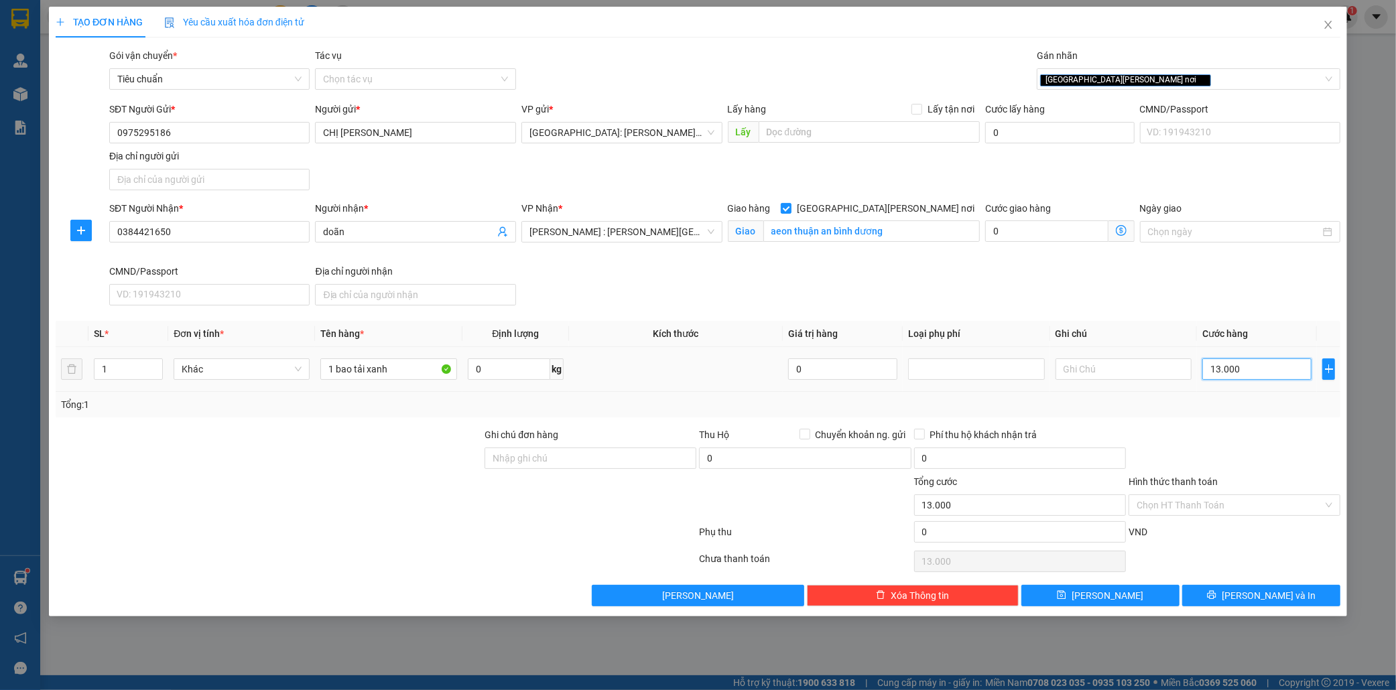
type input "130.000"
click at [133, 131] on input "0975295186" at bounding box center [209, 132] width 201 height 21
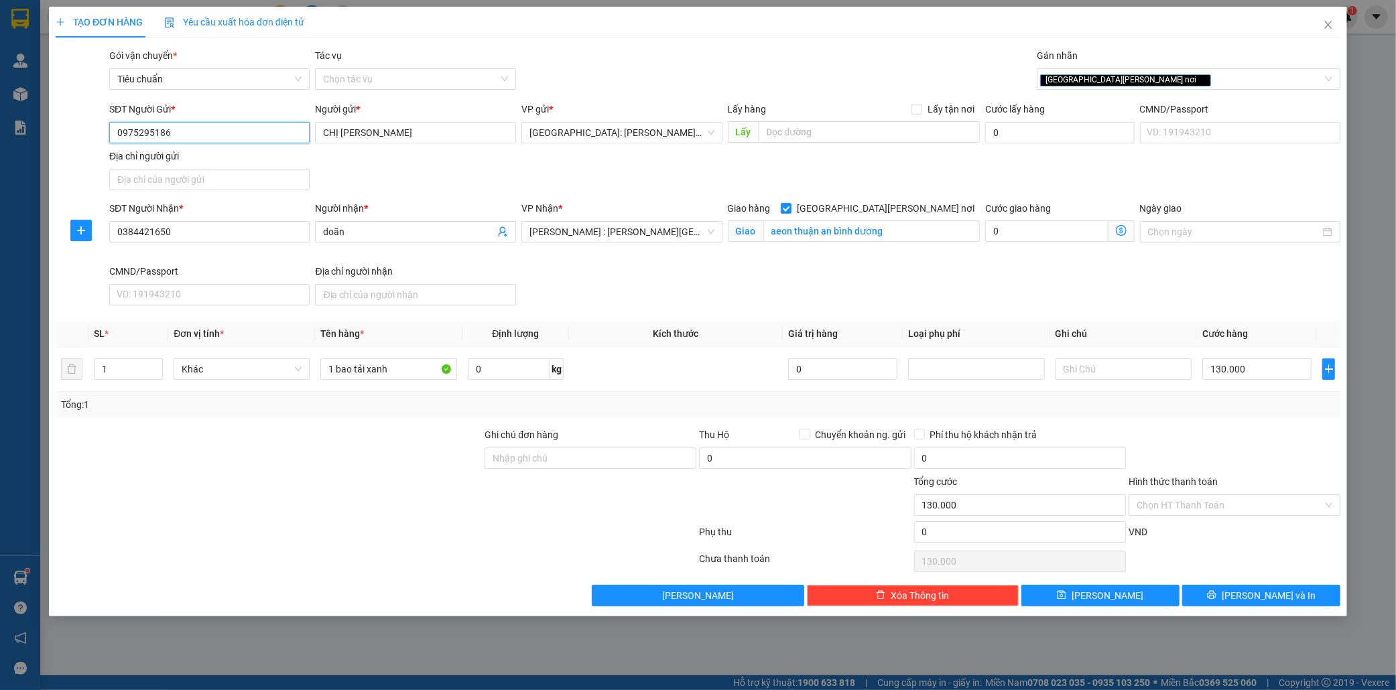
click at [133, 131] on input "0975295186" at bounding box center [209, 132] width 201 height 21
click at [216, 132] on input "0975295186" at bounding box center [209, 132] width 201 height 21
click at [212, 161] on div "0975295186 - CHỊ HÀ" at bounding box center [209, 159] width 185 height 15
click at [1273, 595] on span "Lưu và In" at bounding box center [1268, 595] width 94 height 15
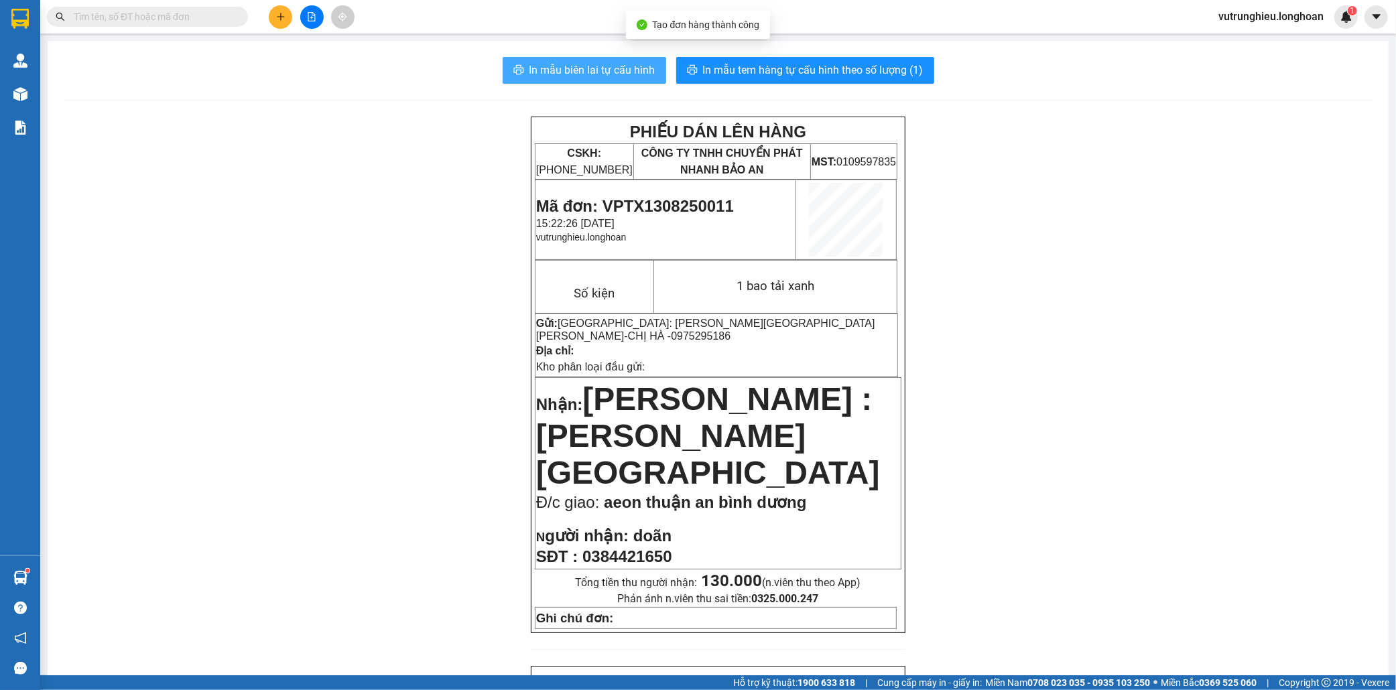
click at [530, 74] on span "In mẫu biên lai tự cấu hình" at bounding box center [592, 70] width 126 height 17
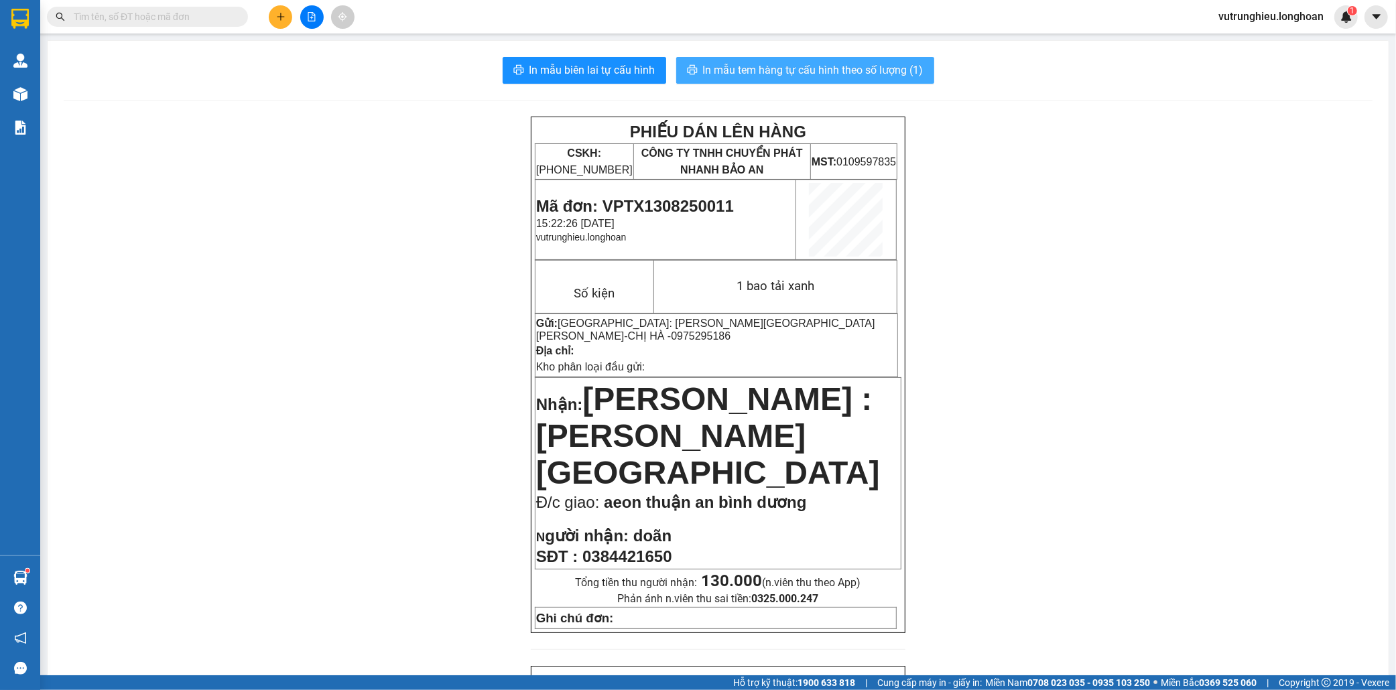
click at [831, 71] on span "In mẫu tem hàng tự cấu hình theo số lượng (1)" at bounding box center [813, 70] width 220 height 17
click at [278, 17] on icon "plus" at bounding box center [280, 16] width 7 height 1
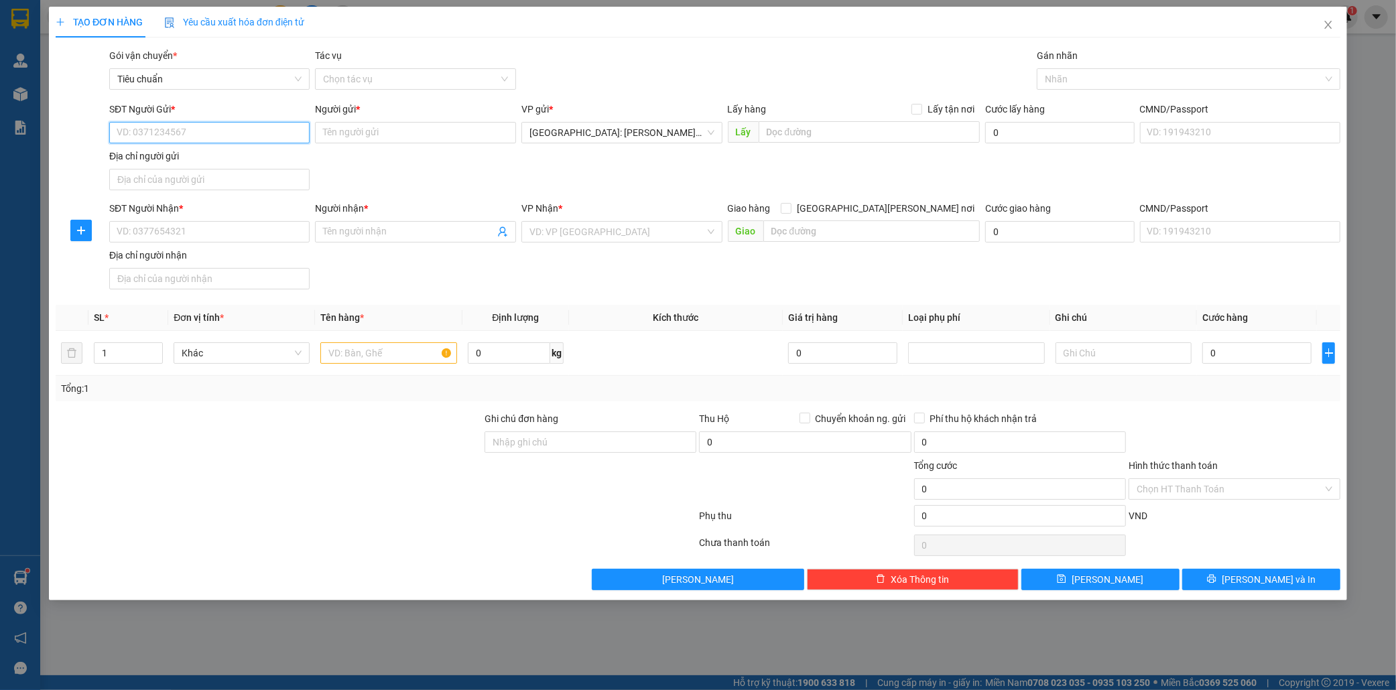
click at [193, 138] on input "SĐT Người Gửi *" at bounding box center [209, 132] width 201 height 21
paste input "0975295186"
type input "0975295186"
click at [199, 163] on div "0975295186 - CHỊ HÀ" at bounding box center [209, 159] width 185 height 15
type input "CHỊ [PERSON_NAME]"
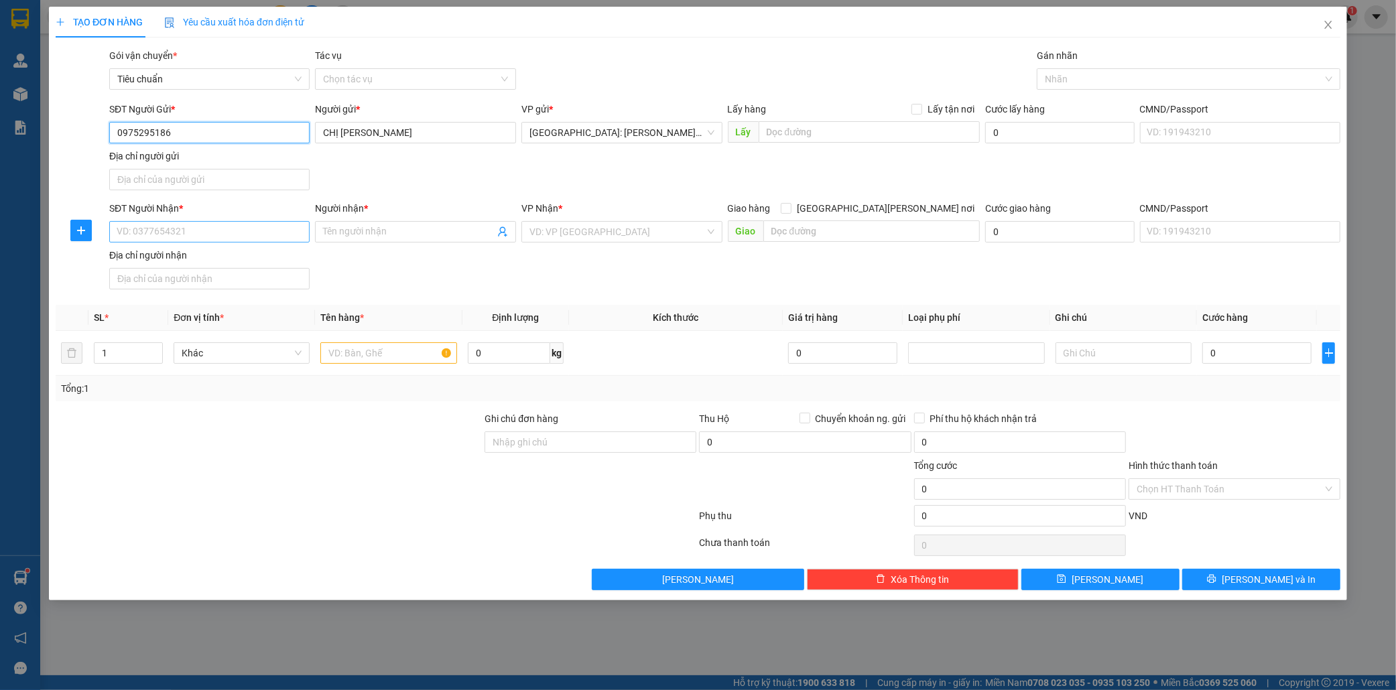
type input "0975295186"
click at [195, 230] on input "SĐT Người Nhận *" at bounding box center [209, 231] width 201 height 21
type input "0852678606"
click at [373, 233] on input "Người nhận *" at bounding box center [409, 231] width 172 height 15
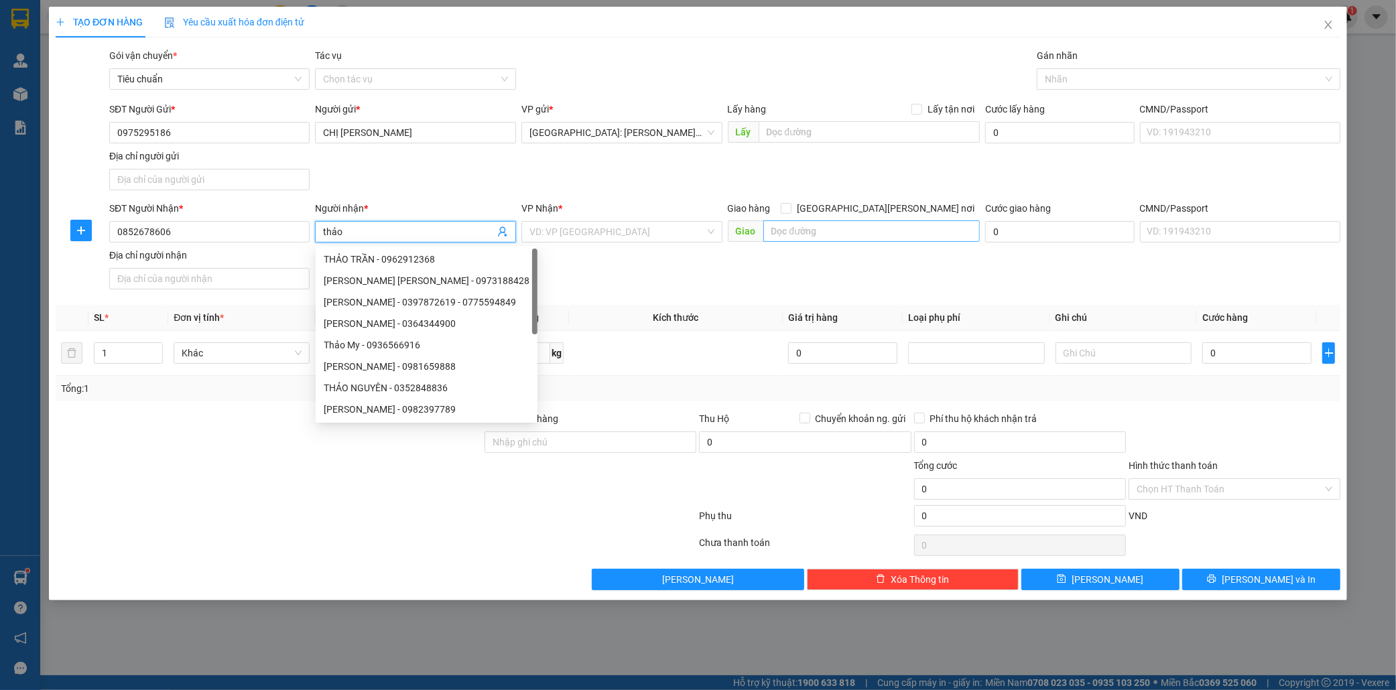
type input "thảo"
click at [840, 229] on input "text" at bounding box center [871, 230] width 216 height 21
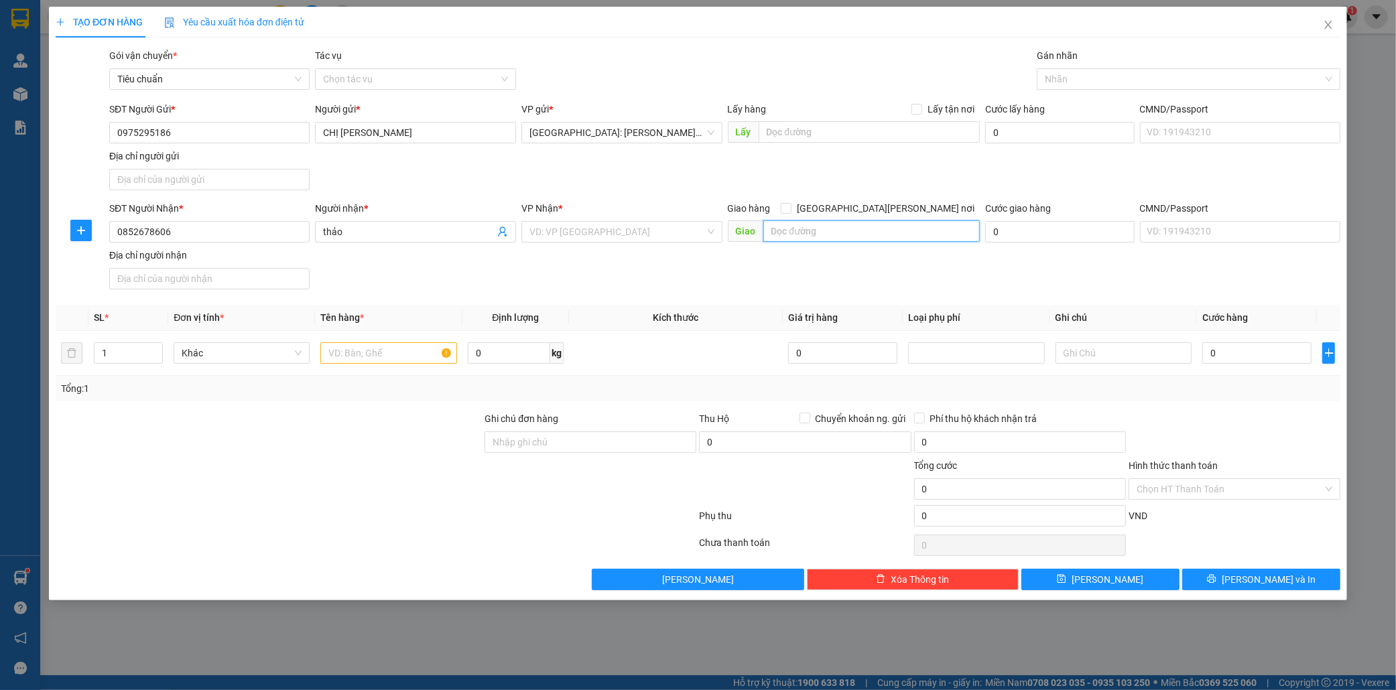
click at [838, 229] on input "text" at bounding box center [871, 230] width 216 height 21
click at [839, 230] on input "text" at bounding box center [871, 230] width 216 height 21
click at [842, 230] on input "text" at bounding box center [871, 230] width 216 height 21
click at [783, 228] on input "text" at bounding box center [871, 230] width 216 height 21
type input "aoen tân phú hcm"
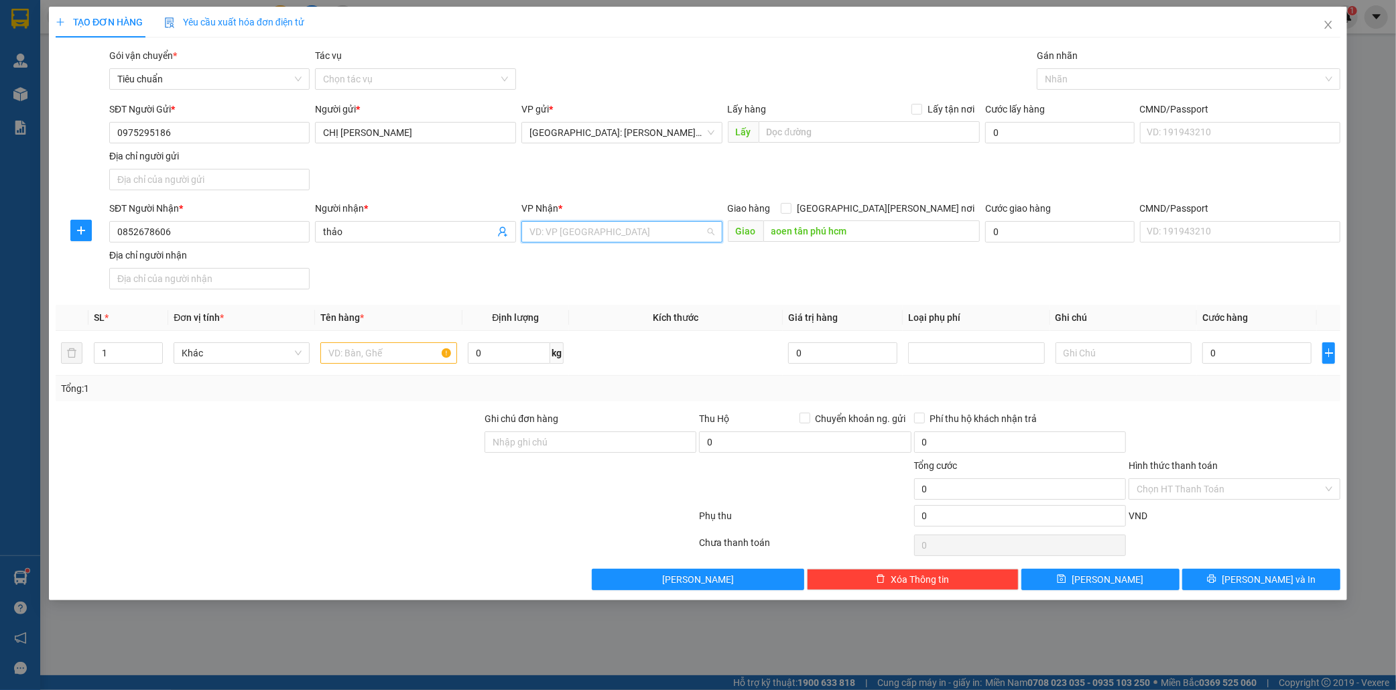
click at [634, 228] on input "search" at bounding box center [617, 232] width 176 height 20
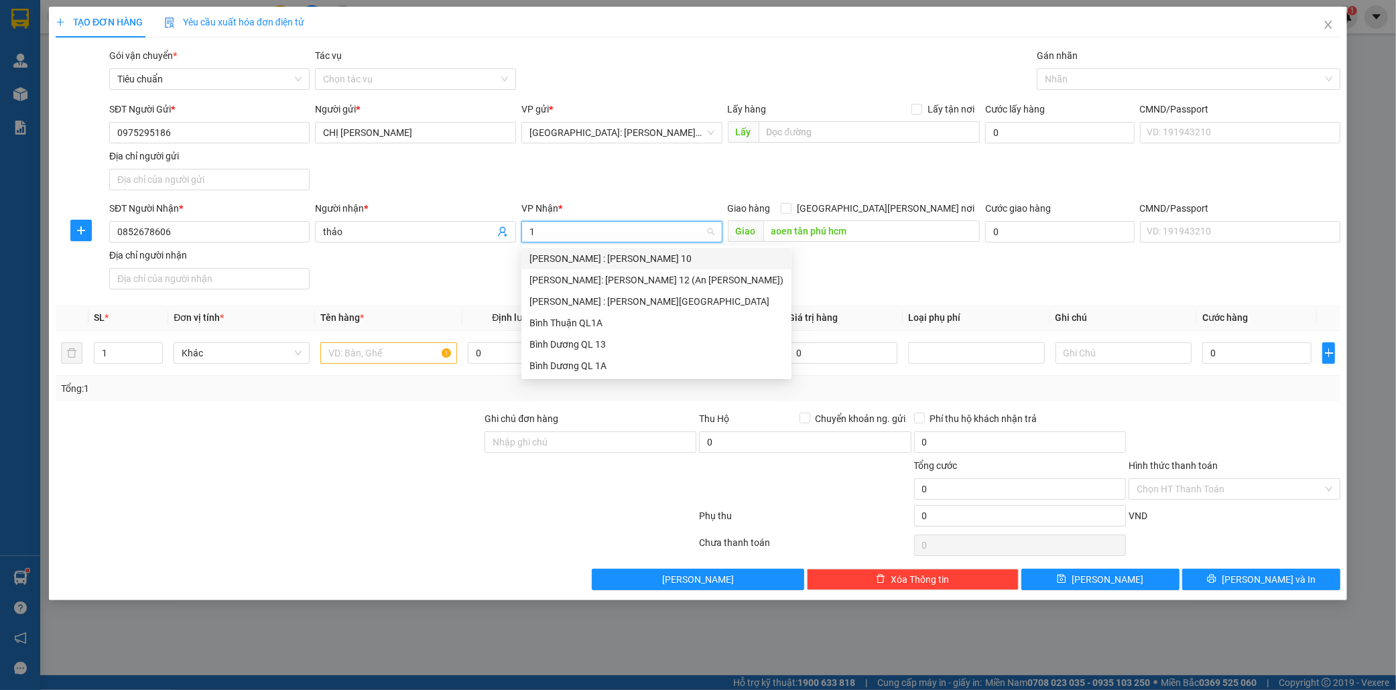
type input "12"
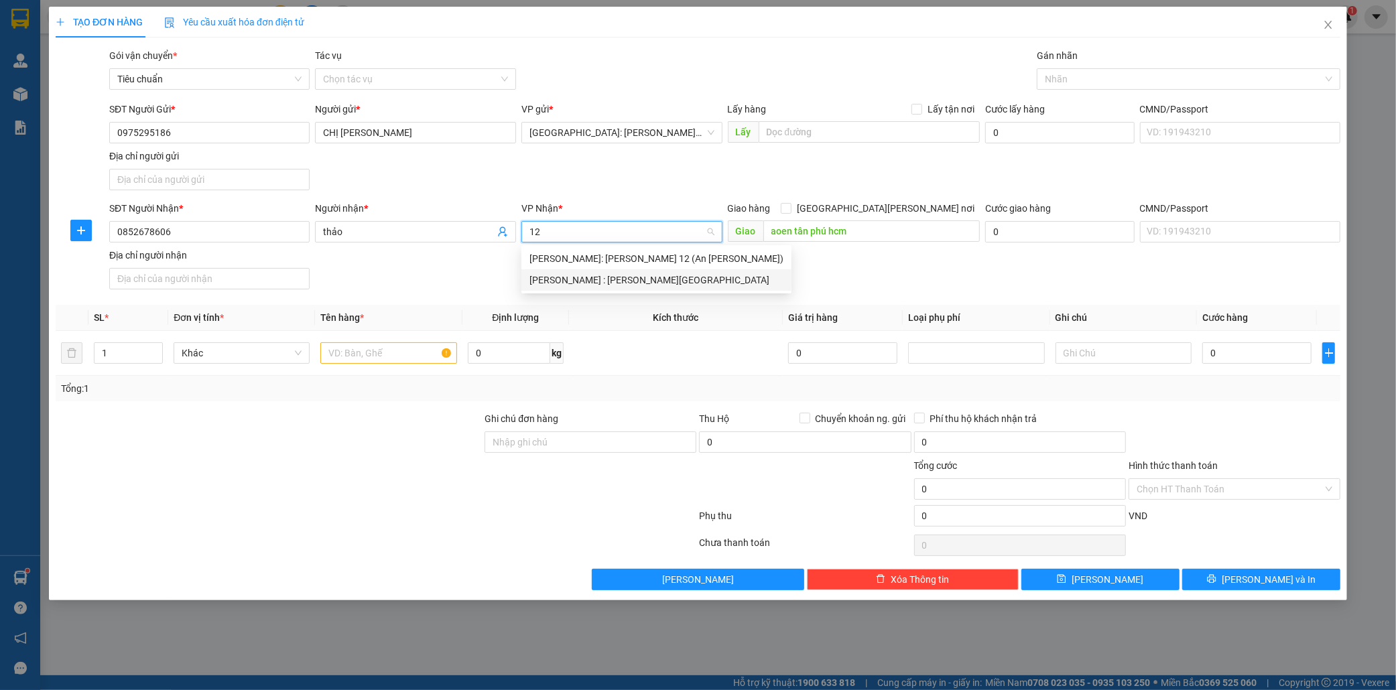
click at [614, 279] on div "[PERSON_NAME] : [GEOGRAPHIC_DATA]" at bounding box center [656, 280] width 254 height 15
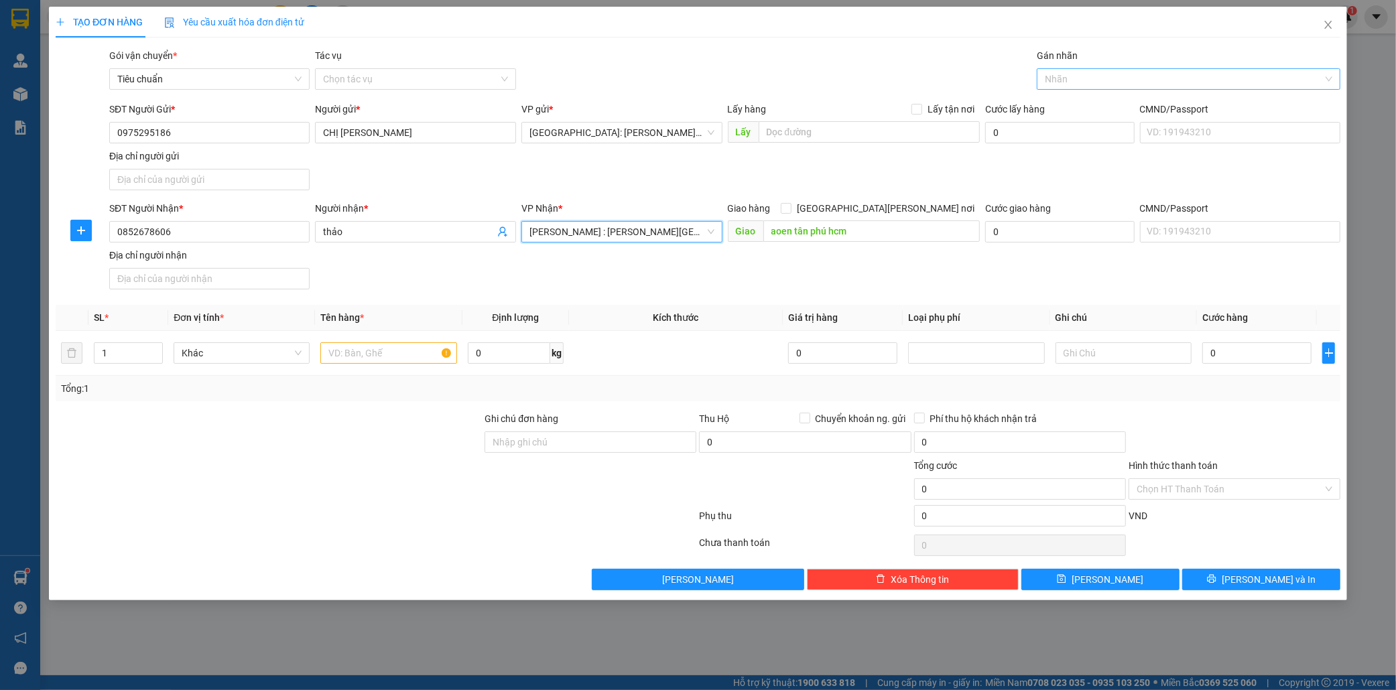
click at [1071, 81] on div at bounding box center [1181, 79] width 283 height 16
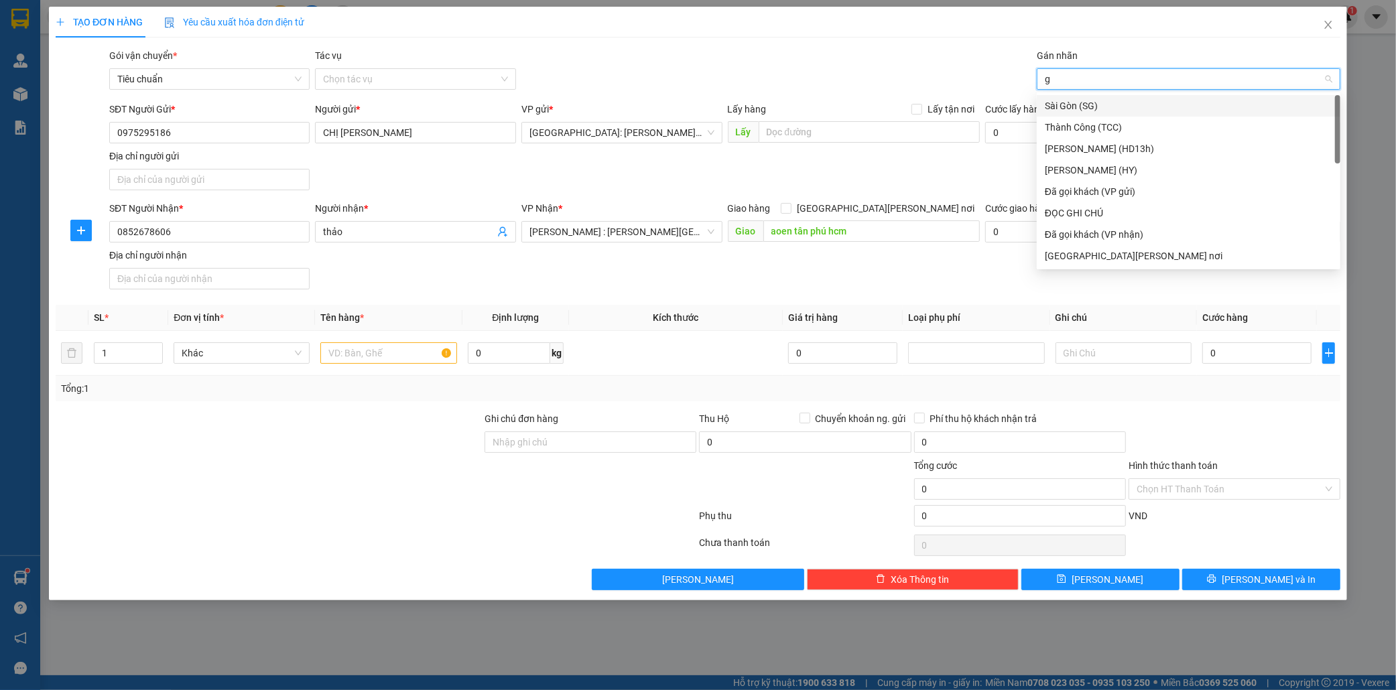
type input "gi"
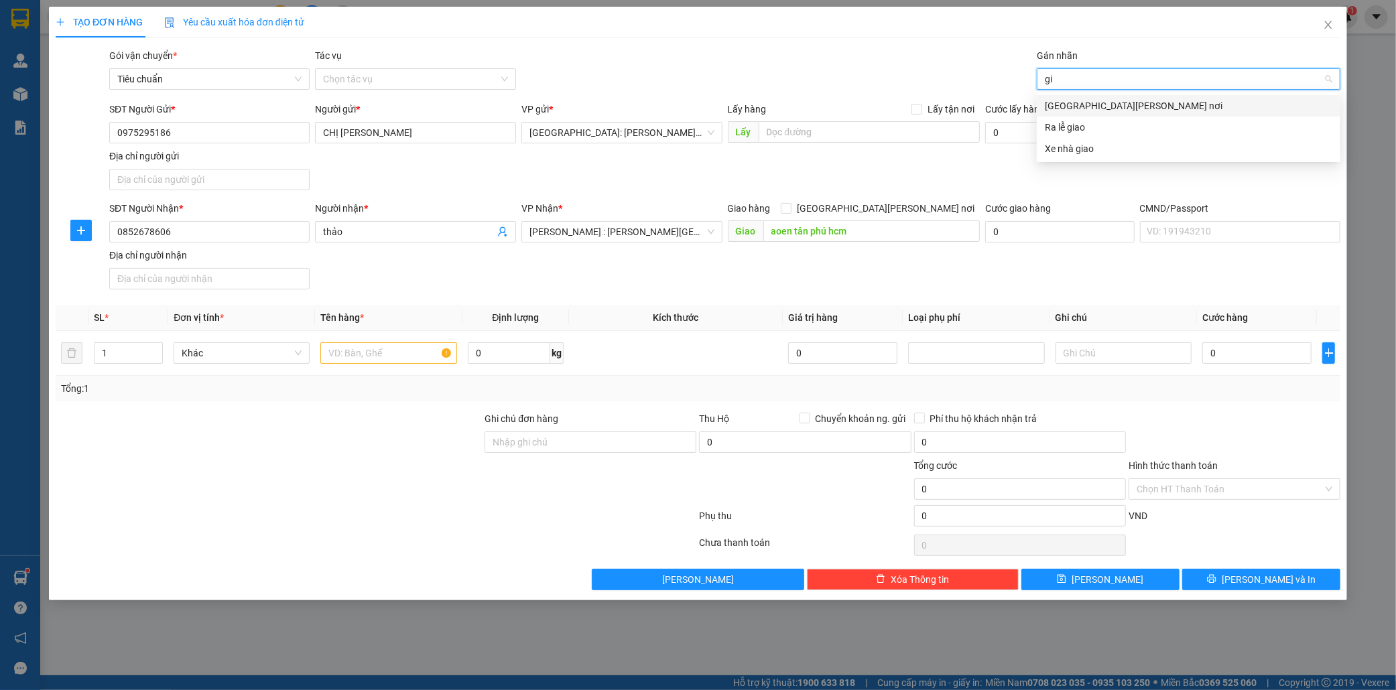
click at [1077, 101] on div "[GEOGRAPHIC_DATA] tận nơi" at bounding box center [1188, 105] width 287 height 15
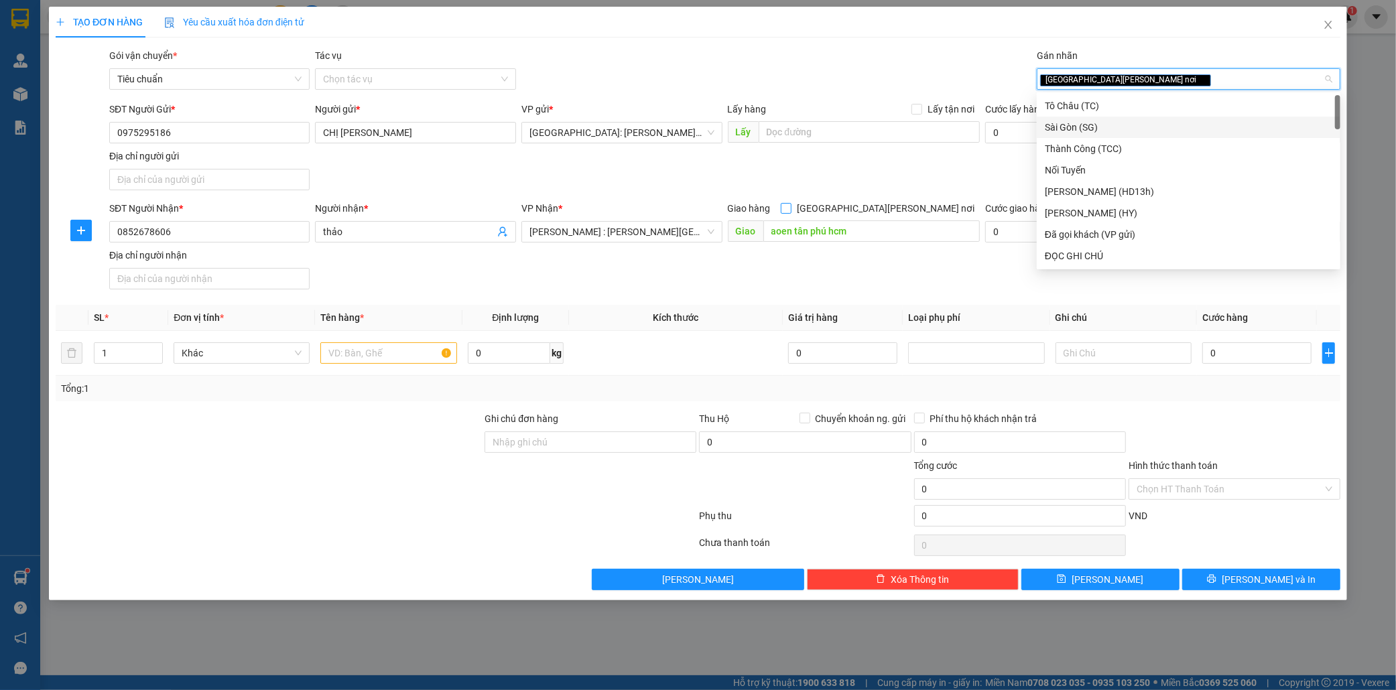
click at [790, 208] on input "[GEOGRAPHIC_DATA] tận nơi" at bounding box center [785, 207] width 9 height 9
checkbox input "true"
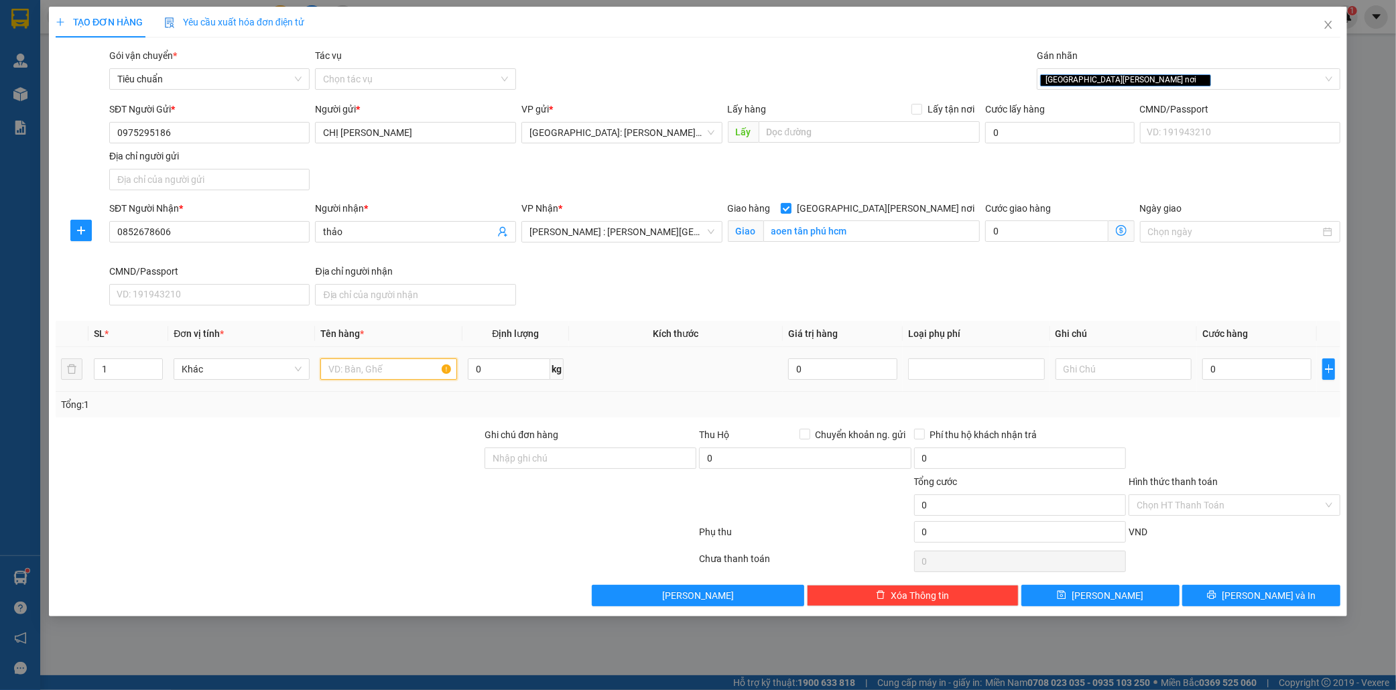
click at [324, 371] on input "text" at bounding box center [388, 368] width 136 height 21
type input "1 bao tải trắng"
click at [1236, 372] on input "0" at bounding box center [1256, 368] width 109 height 21
type input "1"
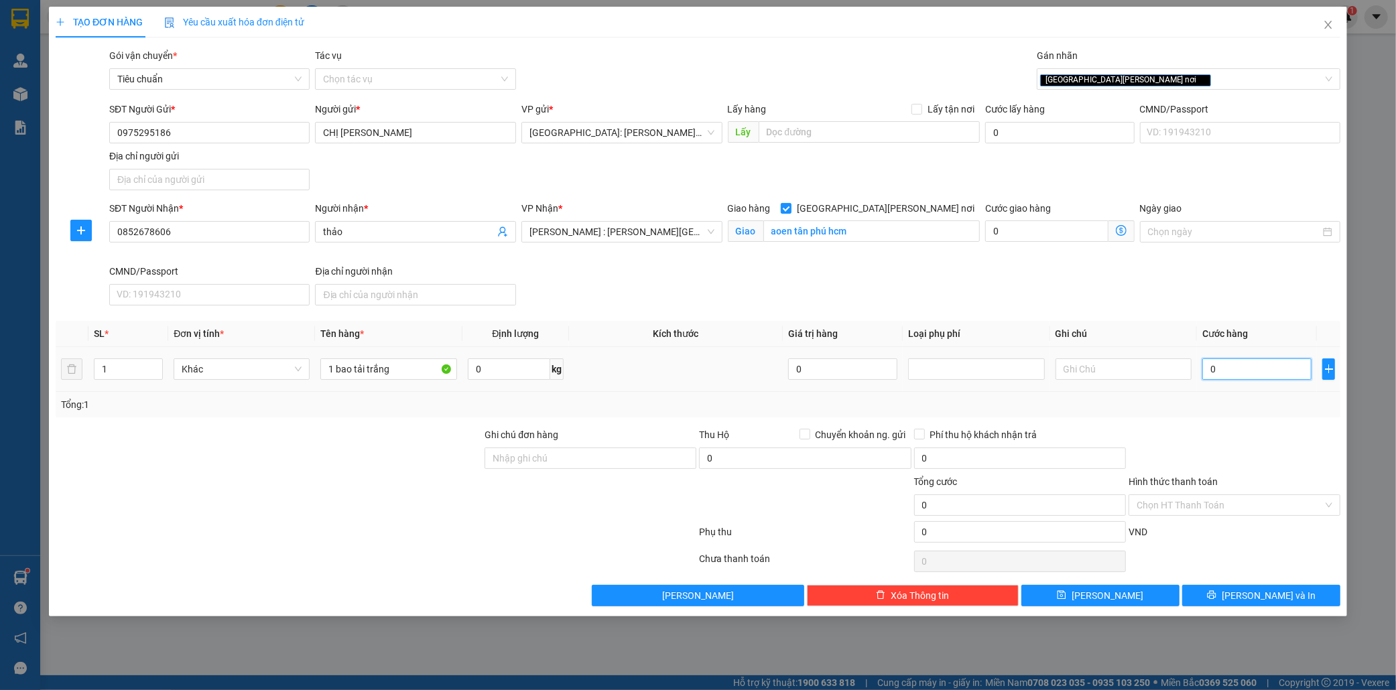
type input "1"
type input "13"
type input "130"
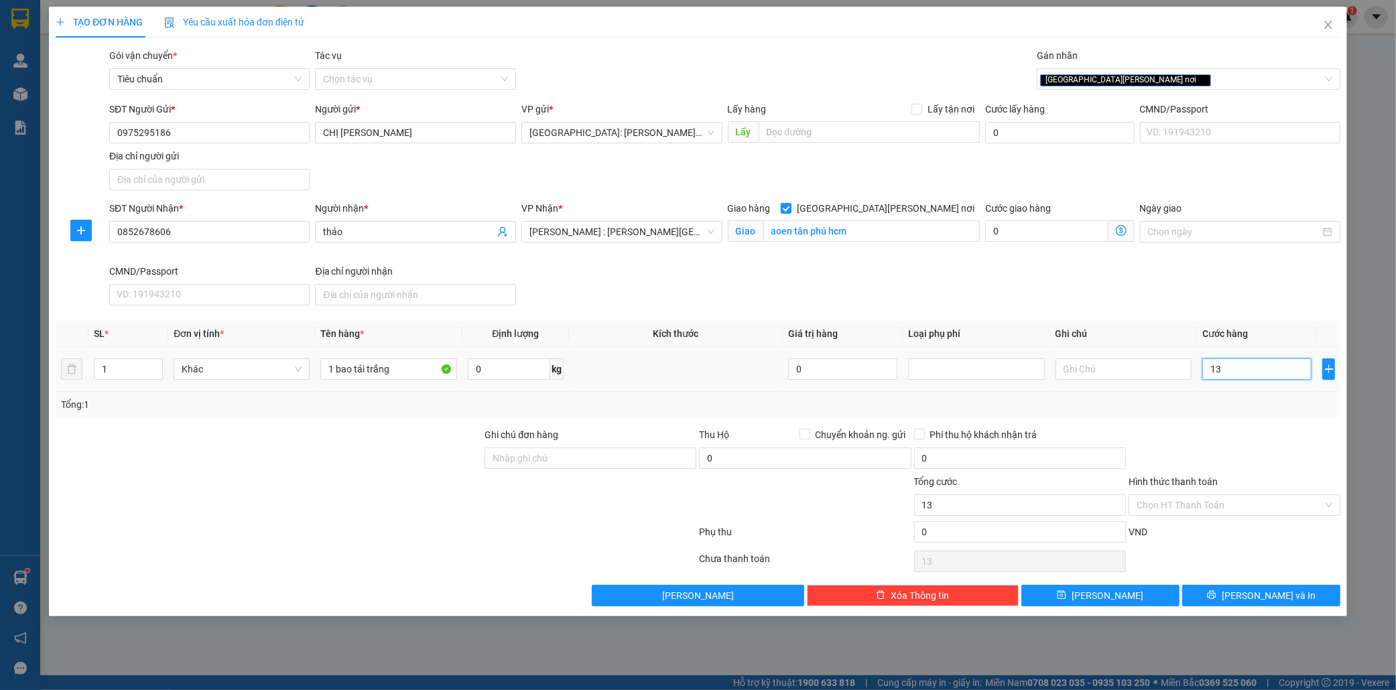
type input "130"
type input "1.300"
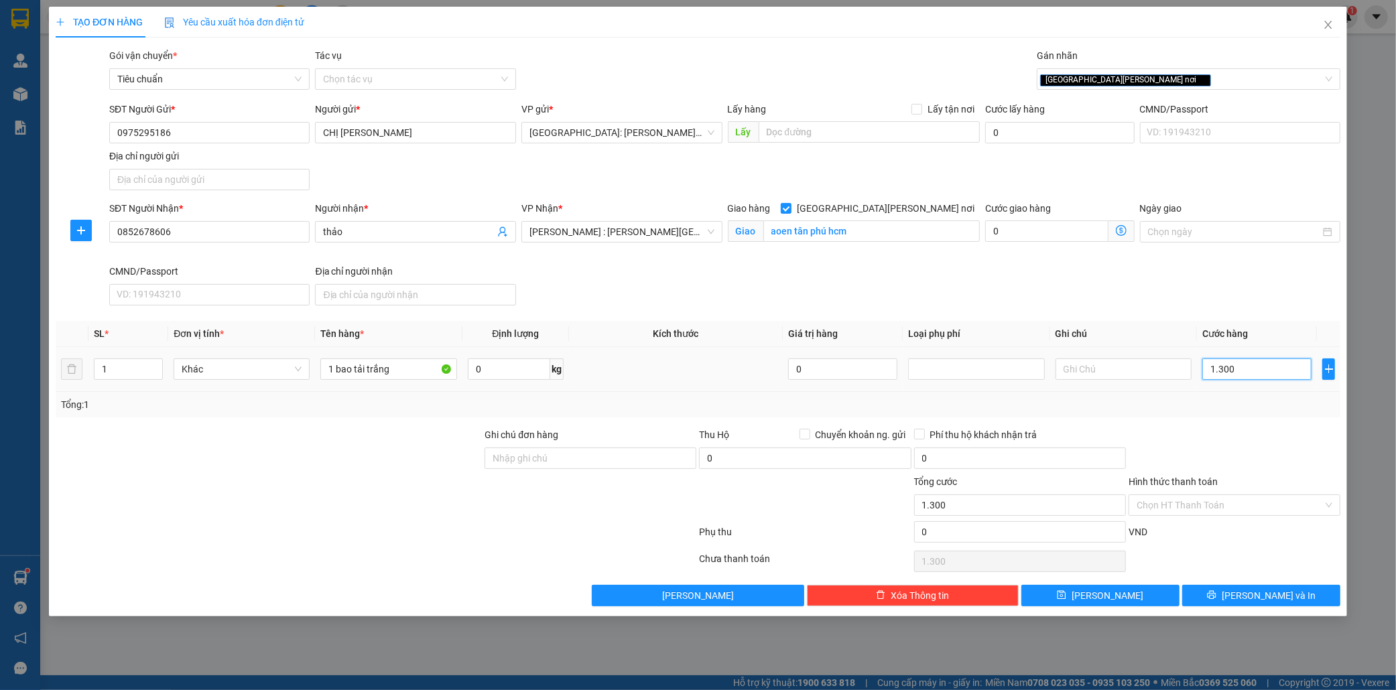
type input "13.000"
type input "130.000"
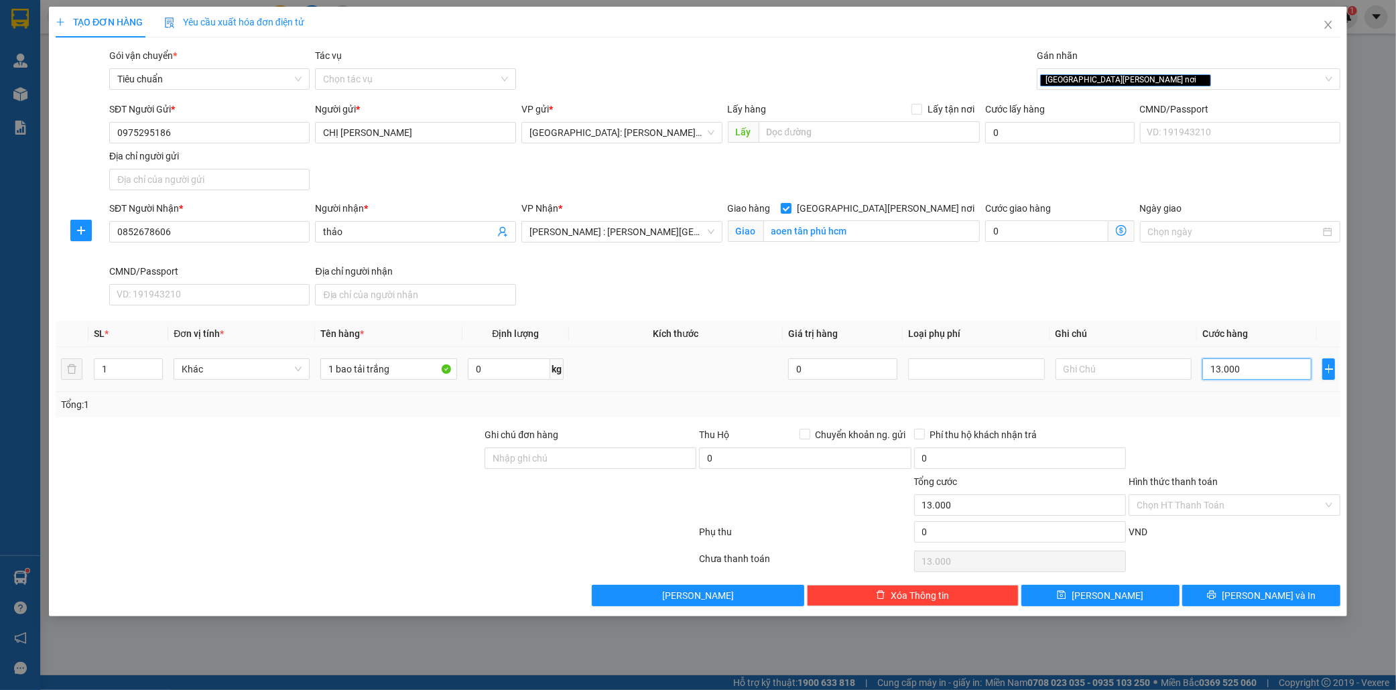
type input "130.000"
click at [1293, 595] on button "Lưu và In" at bounding box center [1261, 595] width 158 height 21
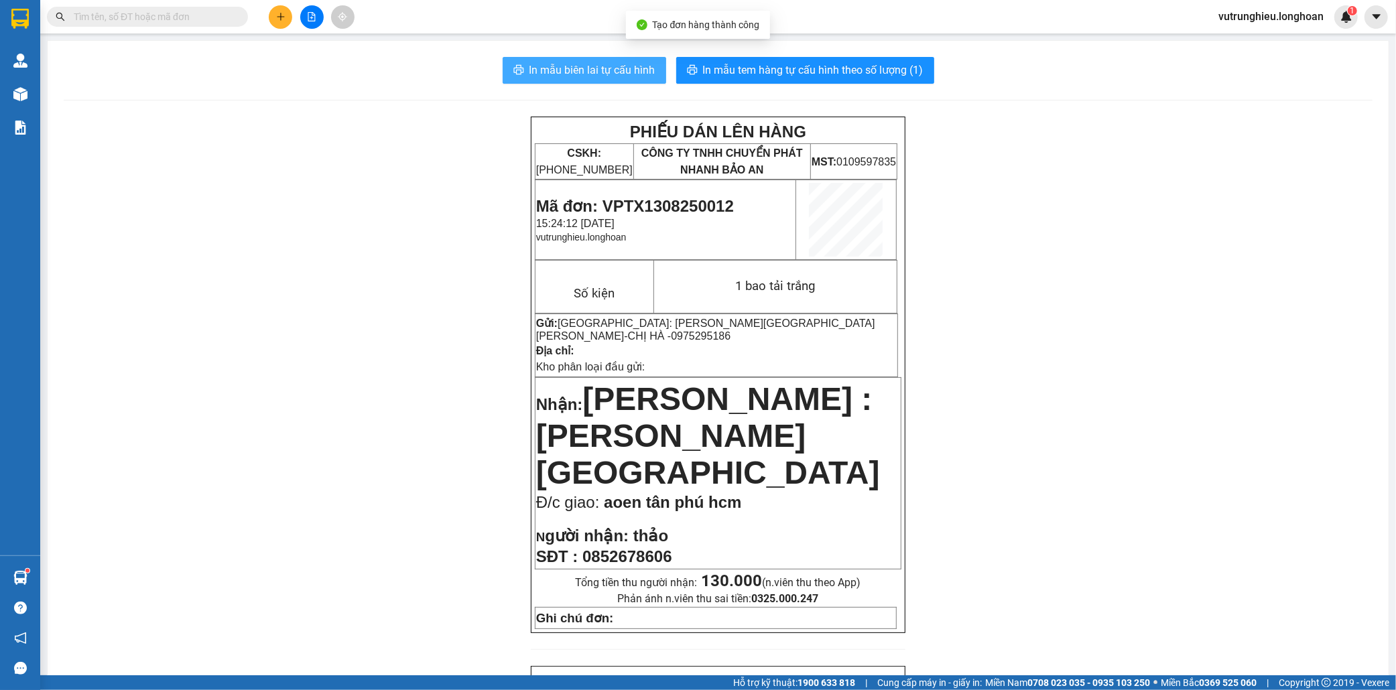
click at [580, 66] on span "In mẫu biên lai tự cấu hình" at bounding box center [592, 70] width 126 height 17
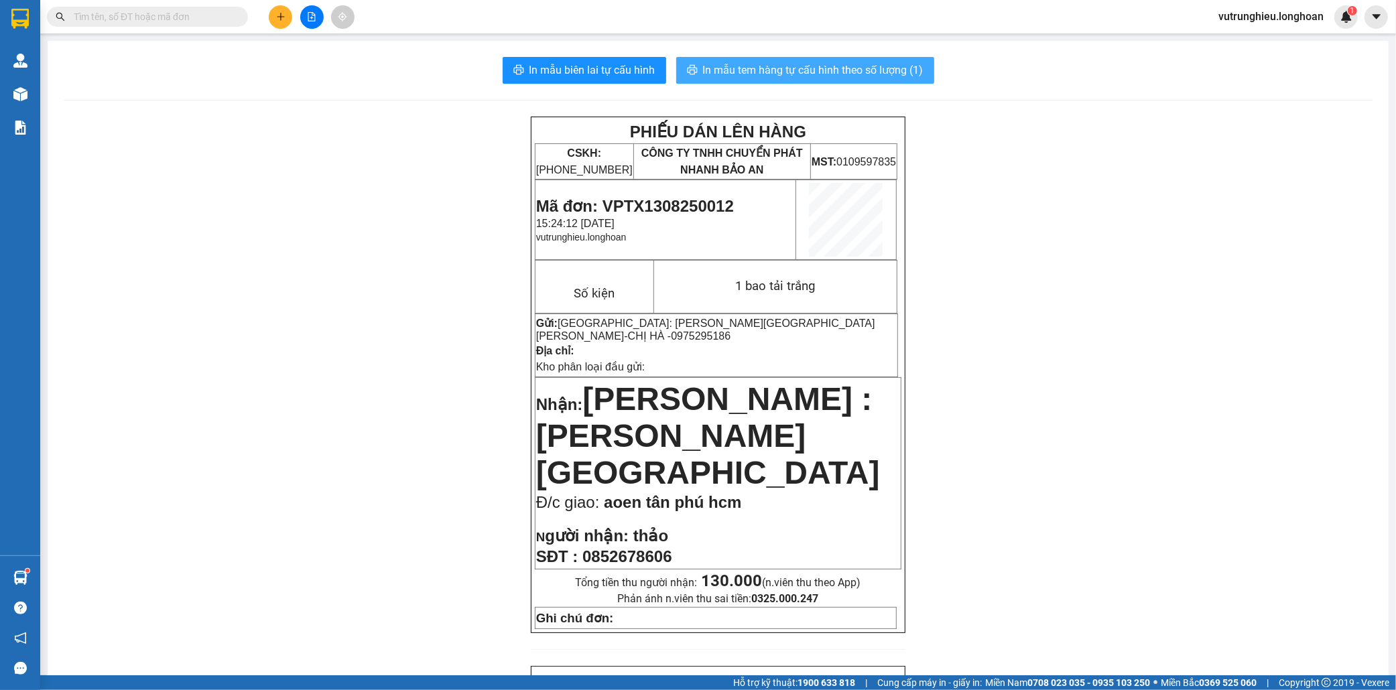
click at [788, 78] on span "In mẫu tem hàng tự cấu hình theo số lượng (1)" at bounding box center [813, 70] width 220 height 17
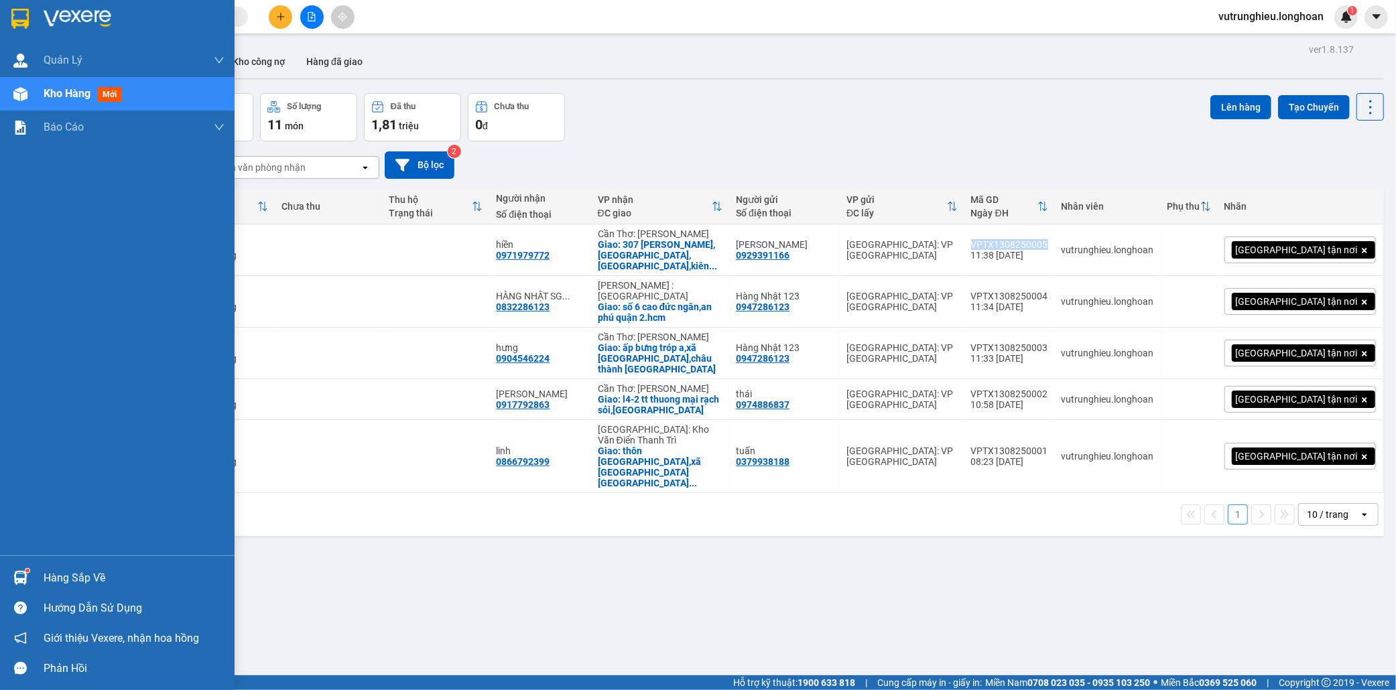
click at [17, 10] on img at bounding box center [19, 19] width 17 height 20
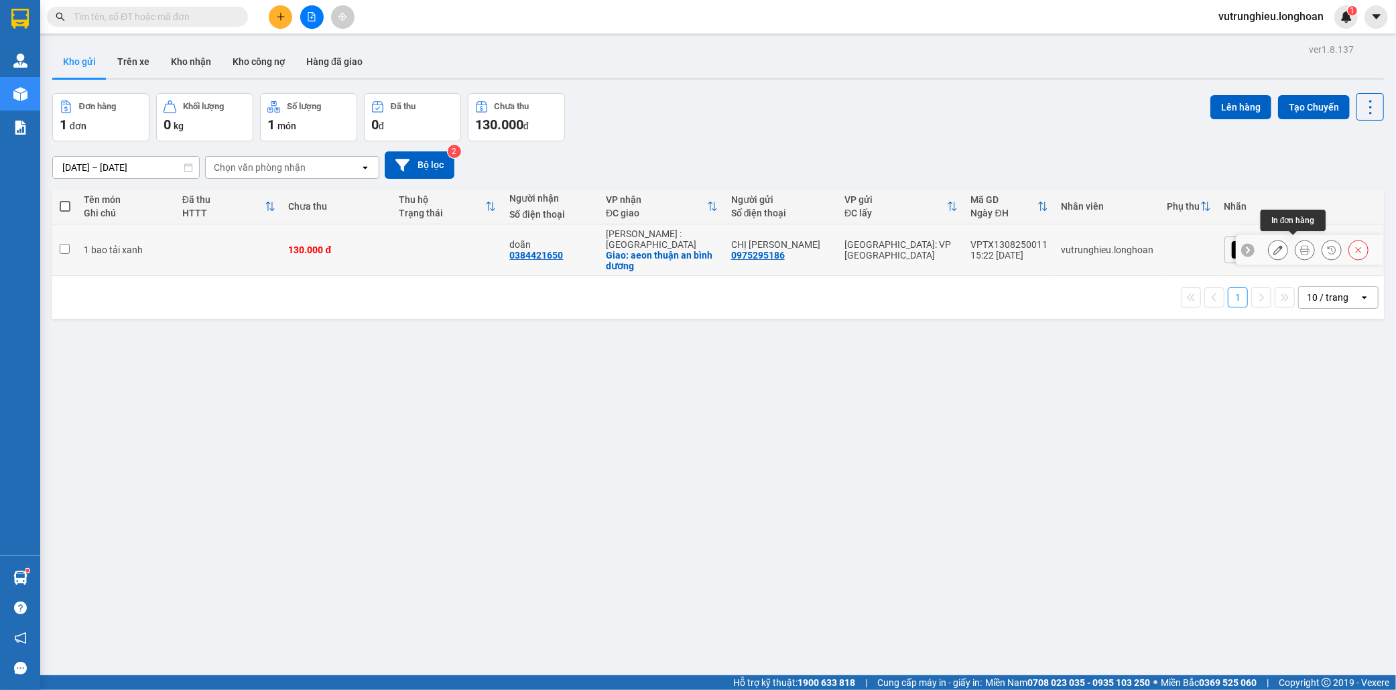
click at [1300, 245] on icon at bounding box center [1304, 249] width 9 height 9
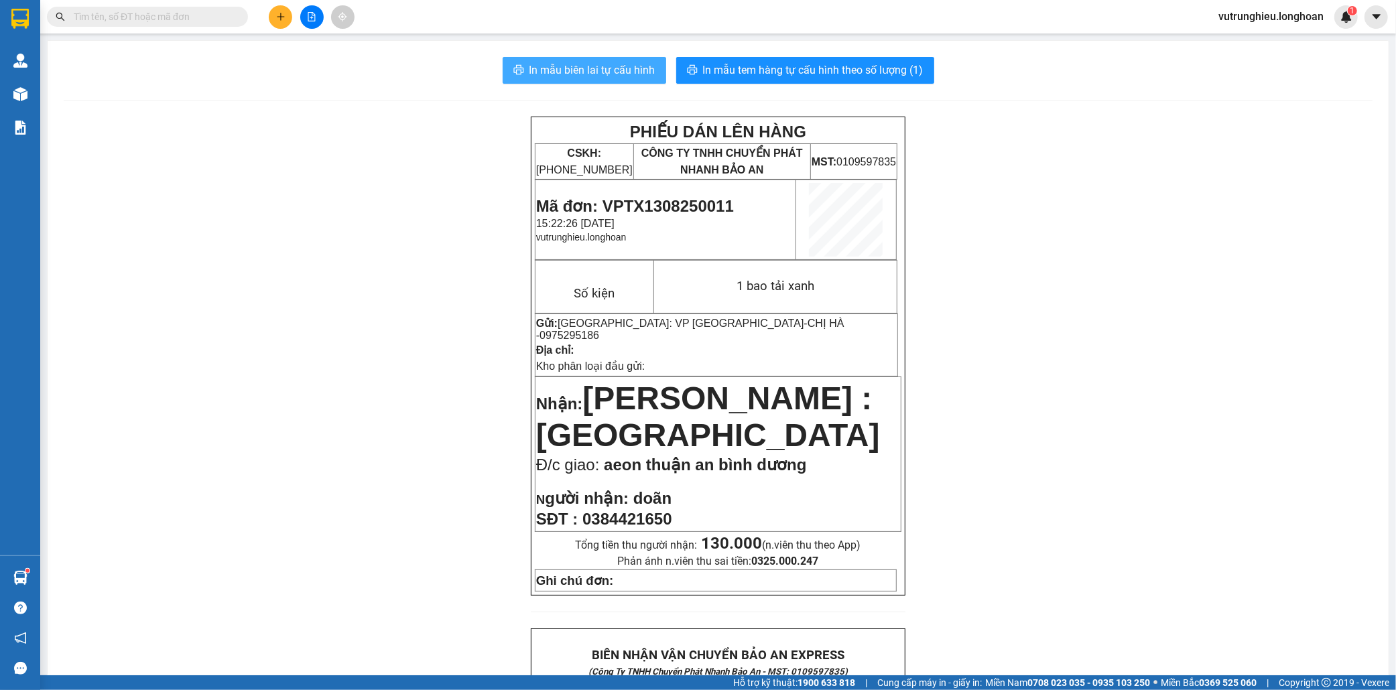
click at [600, 65] on span "In mẫu biên lai tự cấu hình" at bounding box center [592, 70] width 126 height 17
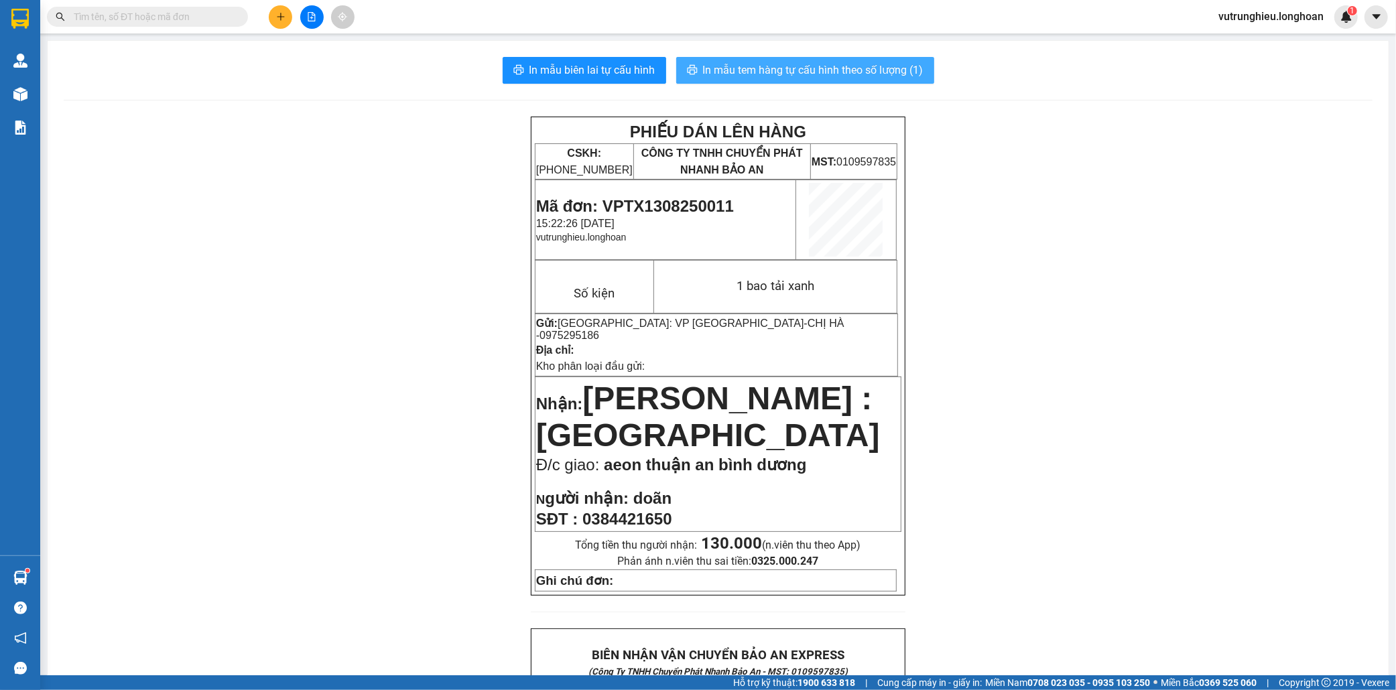
click at [766, 70] on span "In mẫu tem hàng tự cấu hình theo số lượng (1)" at bounding box center [813, 70] width 220 height 17
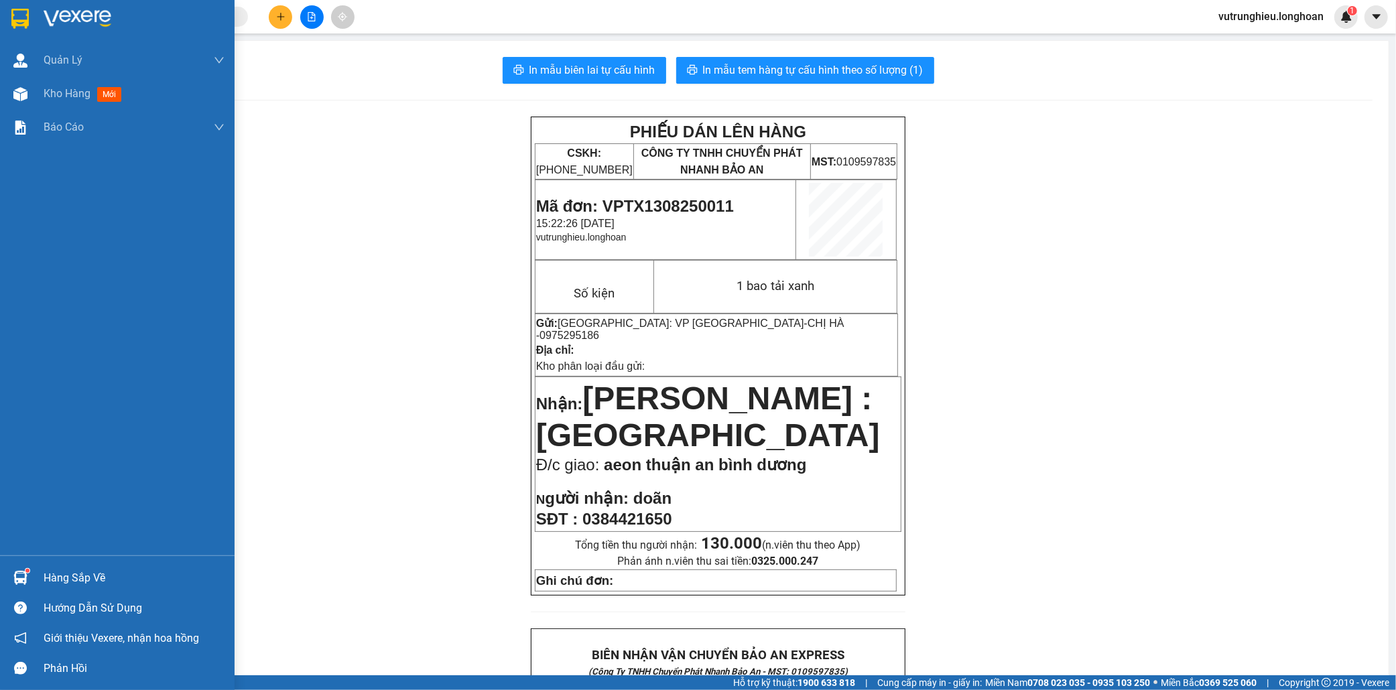
click at [17, 15] on img at bounding box center [19, 19] width 17 height 20
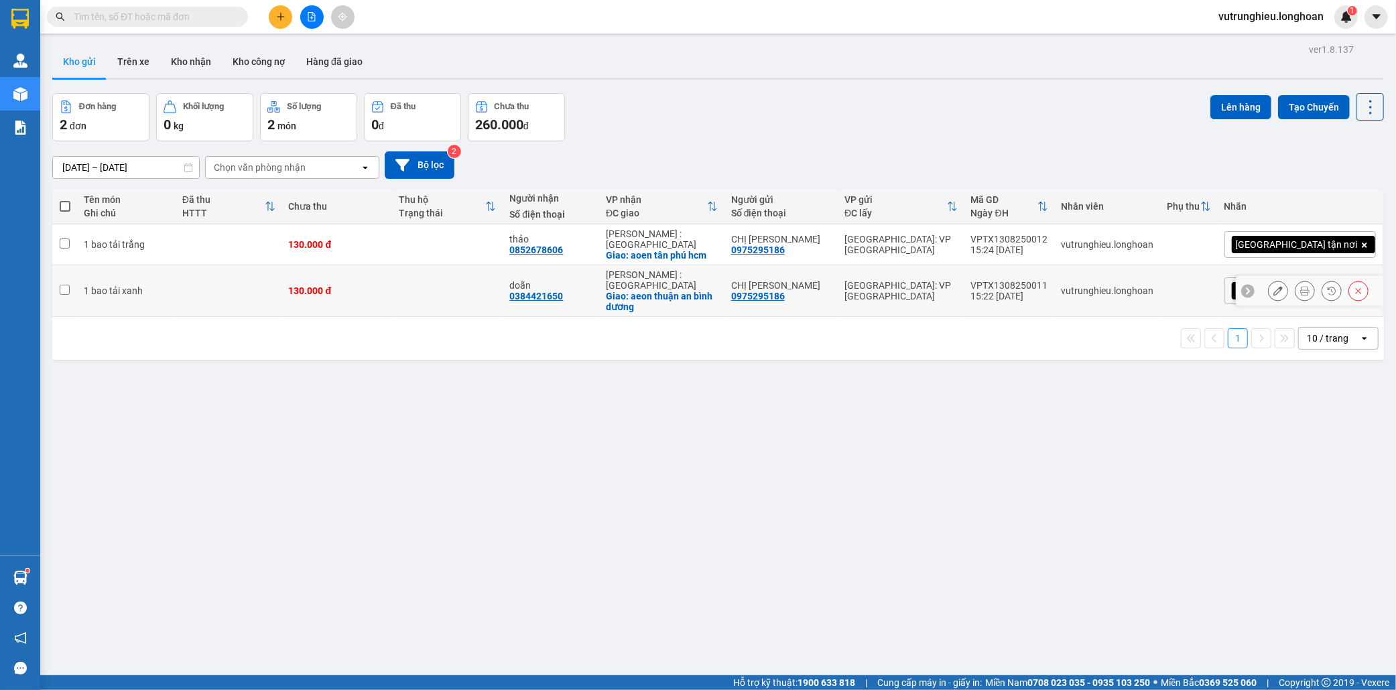
click at [1048, 280] on div "VPTX1308250011" at bounding box center [1009, 285] width 77 height 11
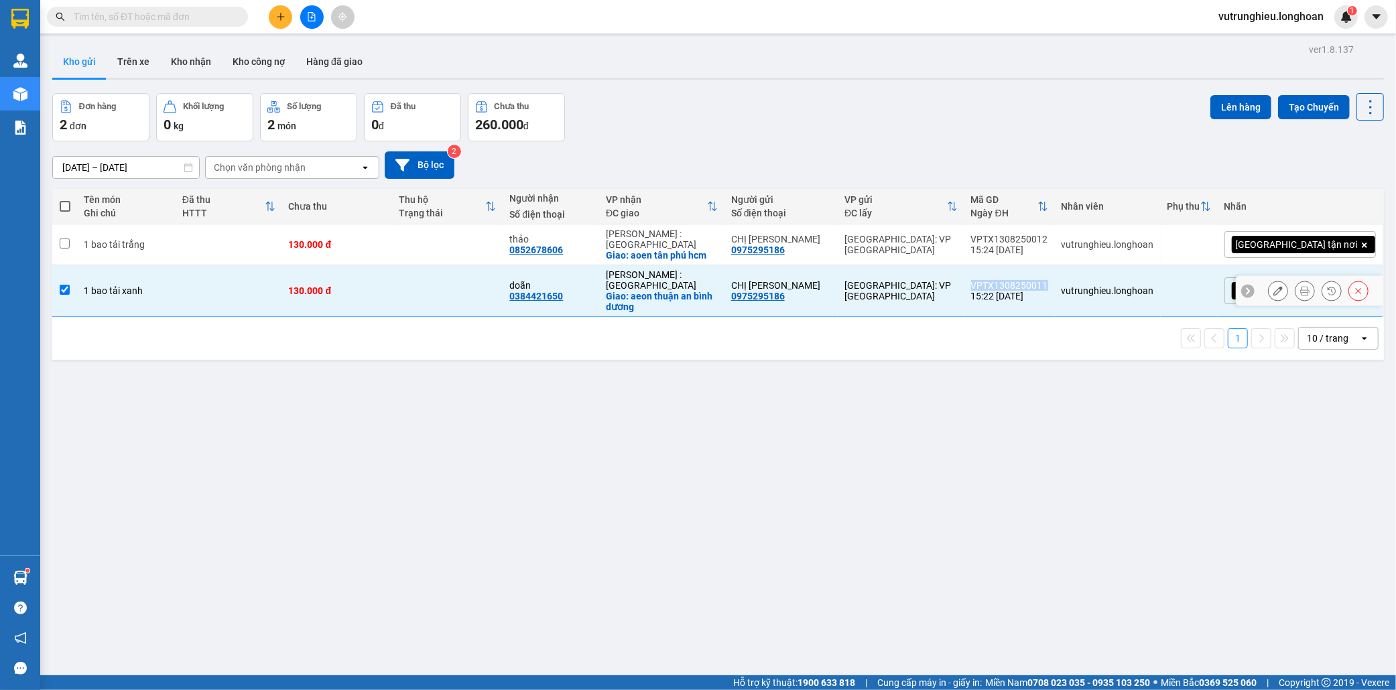
click at [1048, 280] on div "VPTX1308250011" at bounding box center [1009, 285] width 77 height 11
checkbox input "false"
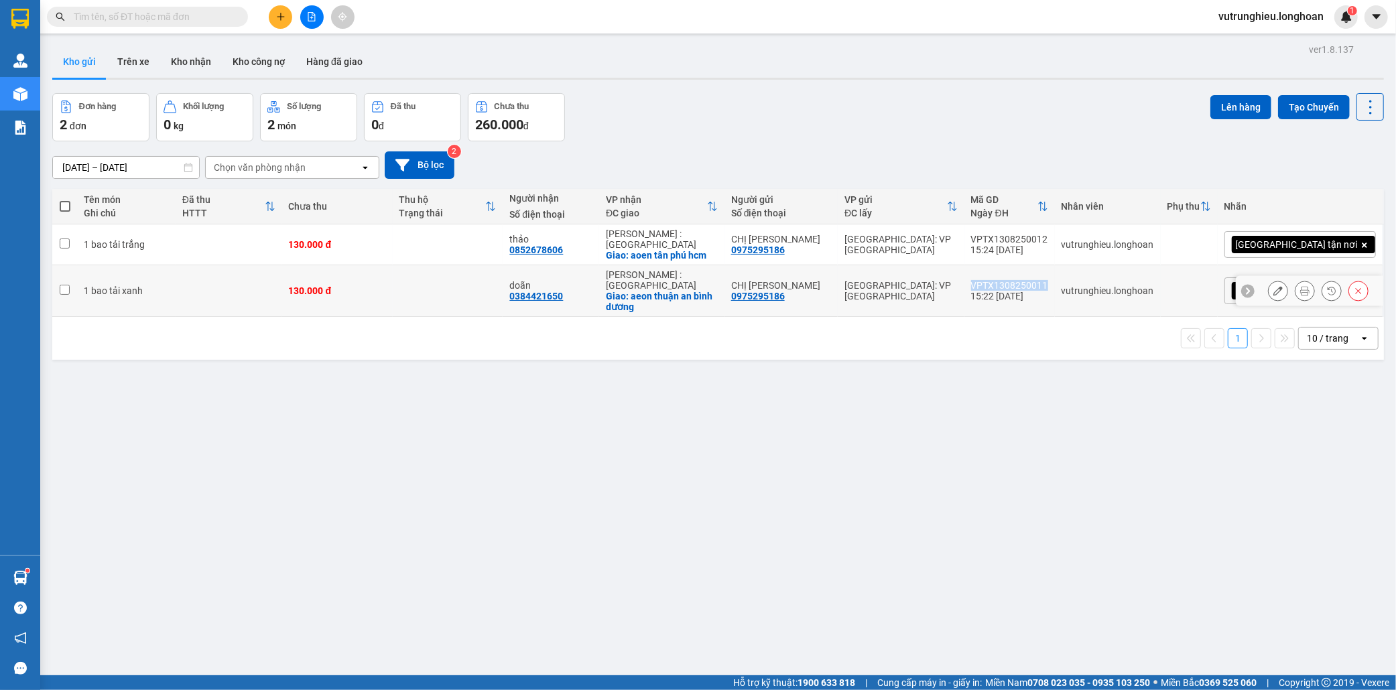
copy div "VPTX1308250011"
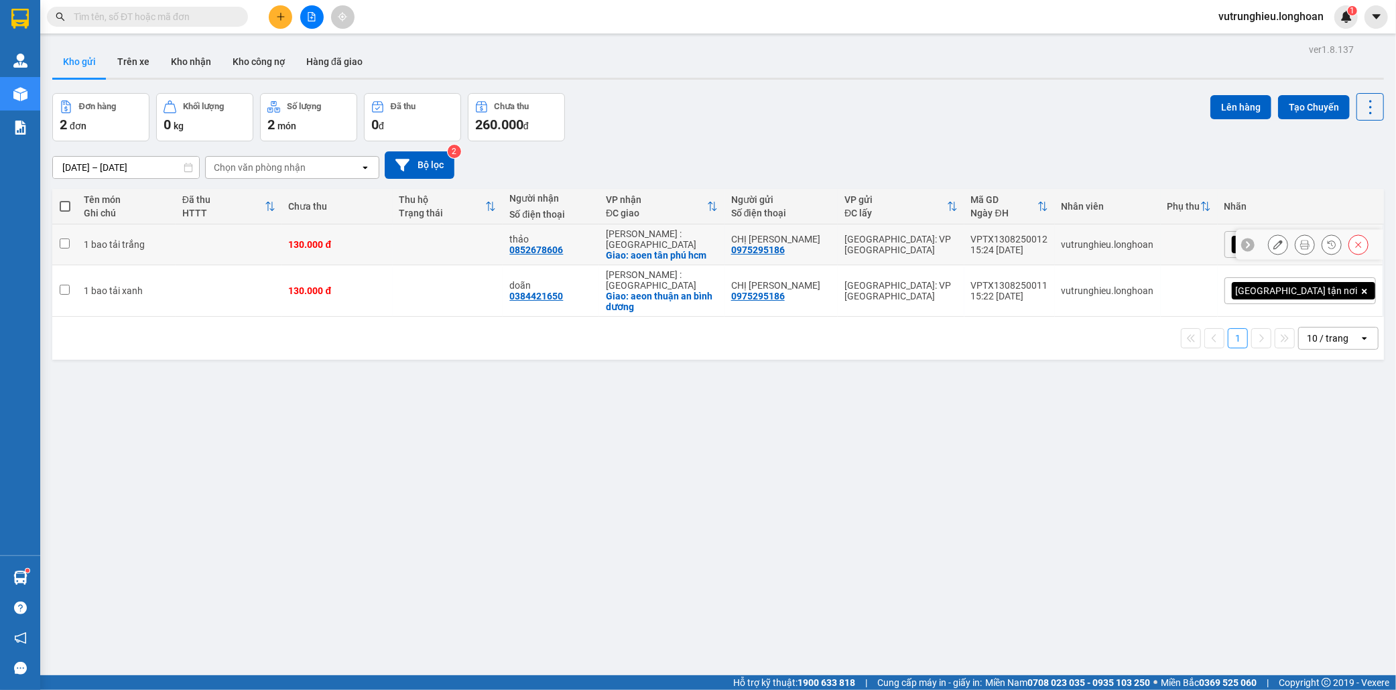
click at [1048, 235] on div "VPTX1308250012" at bounding box center [1009, 239] width 77 height 11
checkbox input "false"
copy div "VPTX1308250012"
